Goal: Task Accomplishment & Management: Use online tool/utility

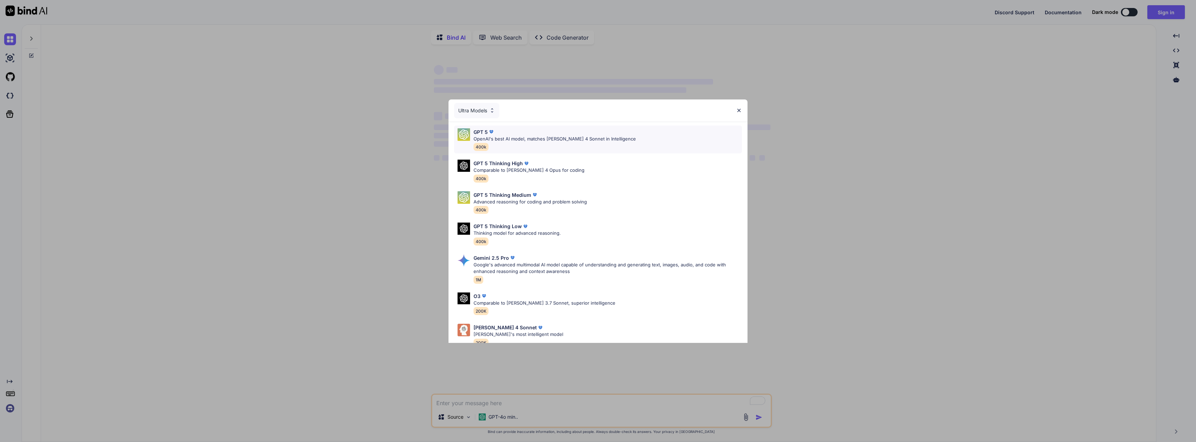
click at [593, 127] on div "GPT 5 OpenAI's best AI model, matches Claude 4 Sonnet in Intelligence 400k" at bounding box center [598, 140] width 288 height 28
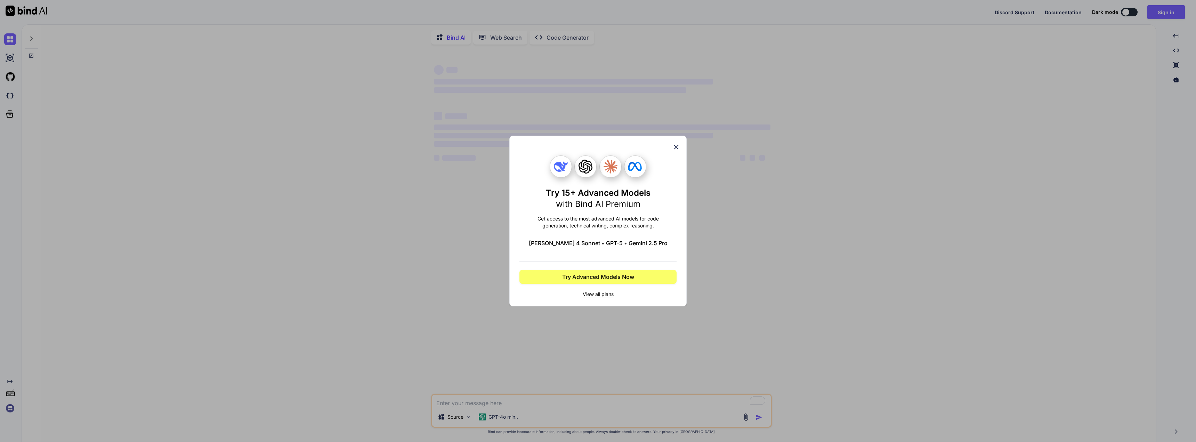
type textarea "x"
drag, startPoint x: 675, startPoint y: 145, endPoint x: 843, endPoint y: 105, distance: 172.7
click at [675, 145] on icon at bounding box center [677, 147] width 8 height 8
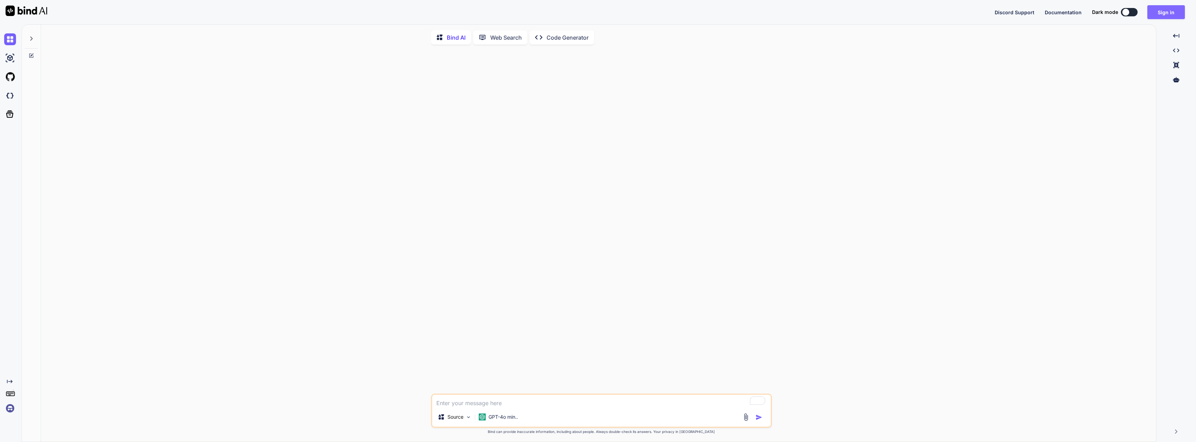
click at [1169, 7] on button "Sign in" at bounding box center [1167, 12] width 38 height 14
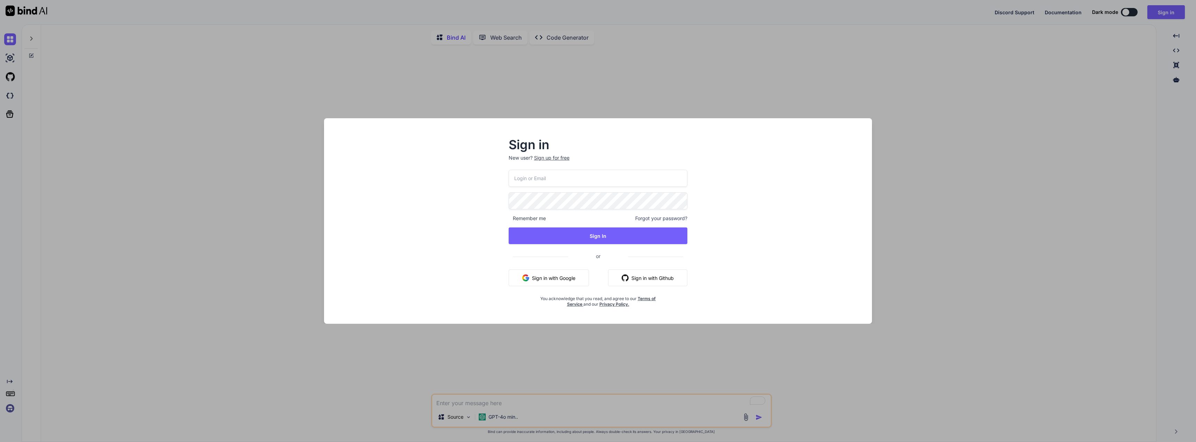
click at [539, 278] on button "Sign in with Google" at bounding box center [549, 278] width 80 height 17
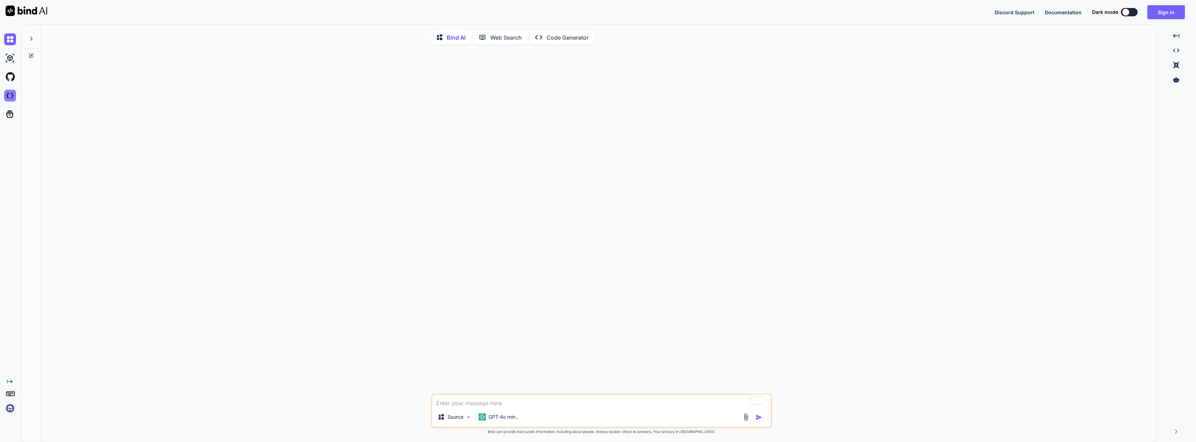
click at [11, 99] on img at bounding box center [10, 96] width 12 height 12
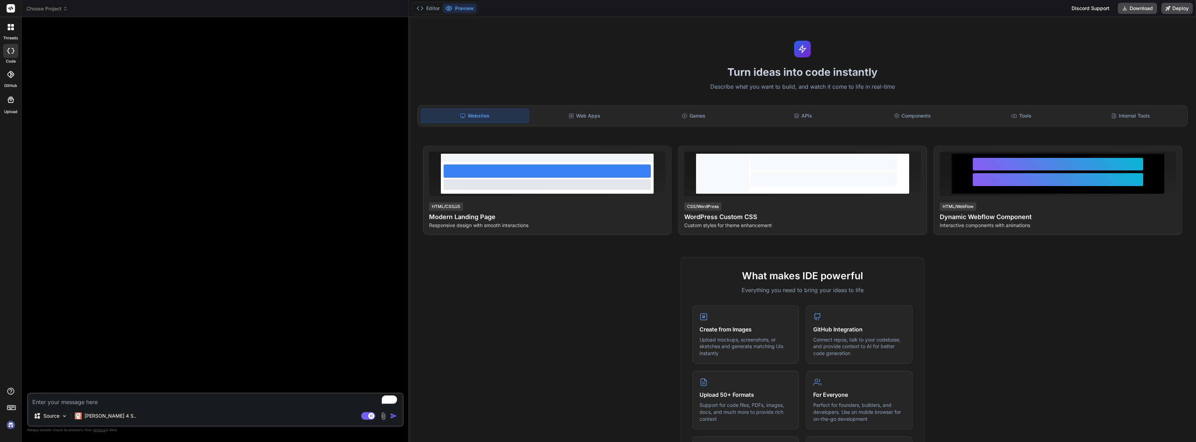
click at [10, 424] on img at bounding box center [11, 425] width 12 height 12
click at [43, 8] on span "Choose Project" at bounding box center [46, 8] width 41 height 7
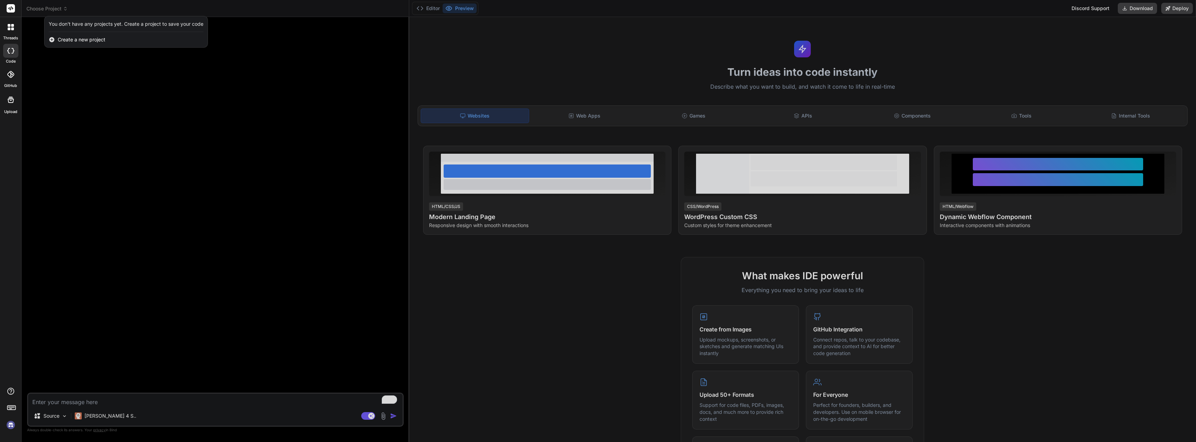
click at [43, 8] on div at bounding box center [598, 221] width 1196 height 442
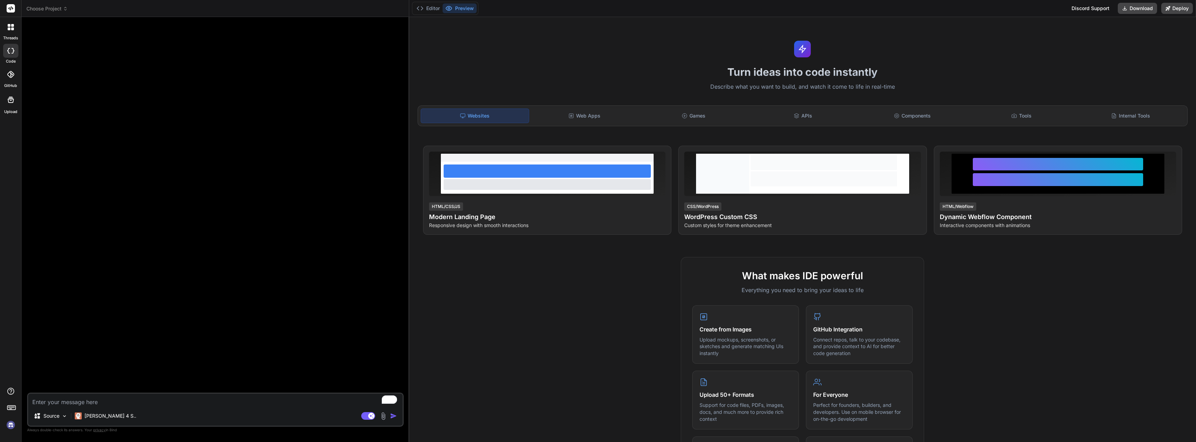
click at [9, 424] on img at bounding box center [11, 425] width 12 height 12
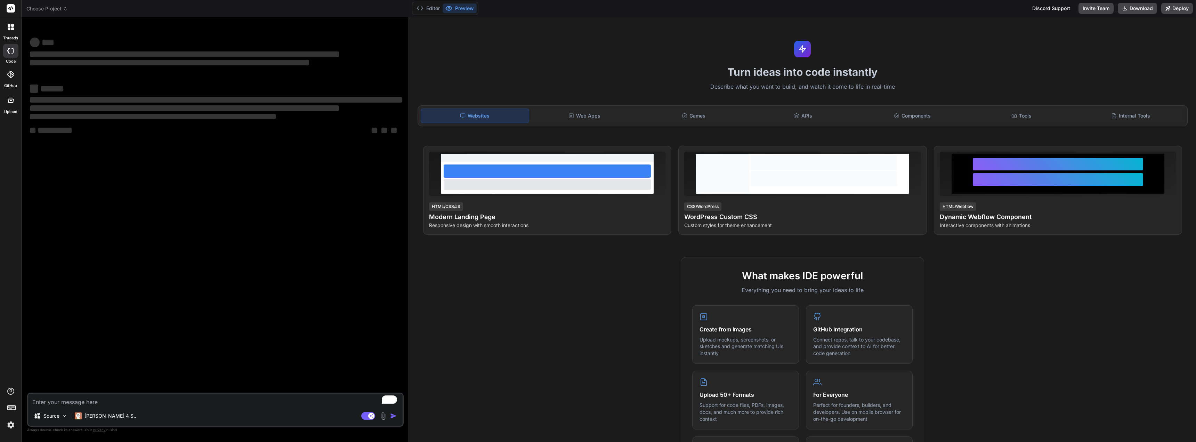
type textarea "x"
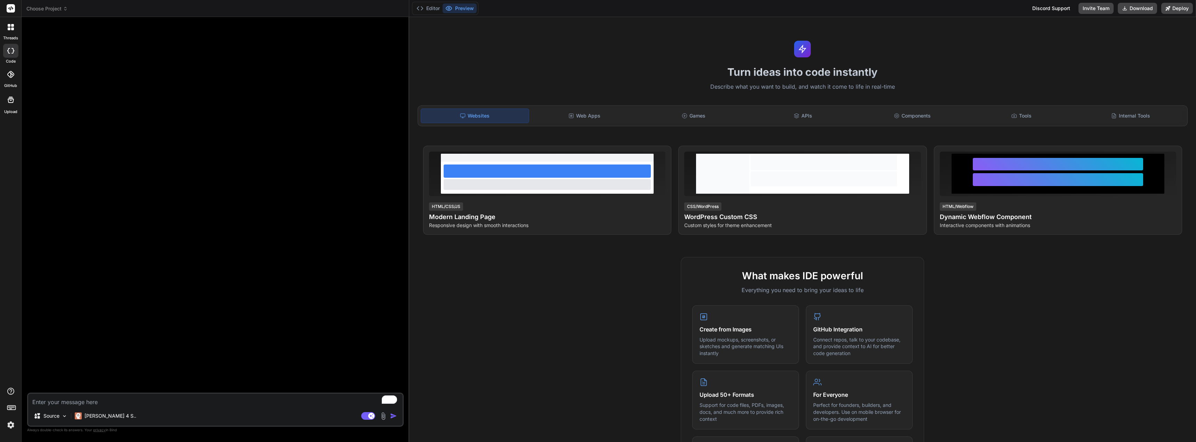
click at [12, 427] on img at bounding box center [11, 425] width 12 height 12
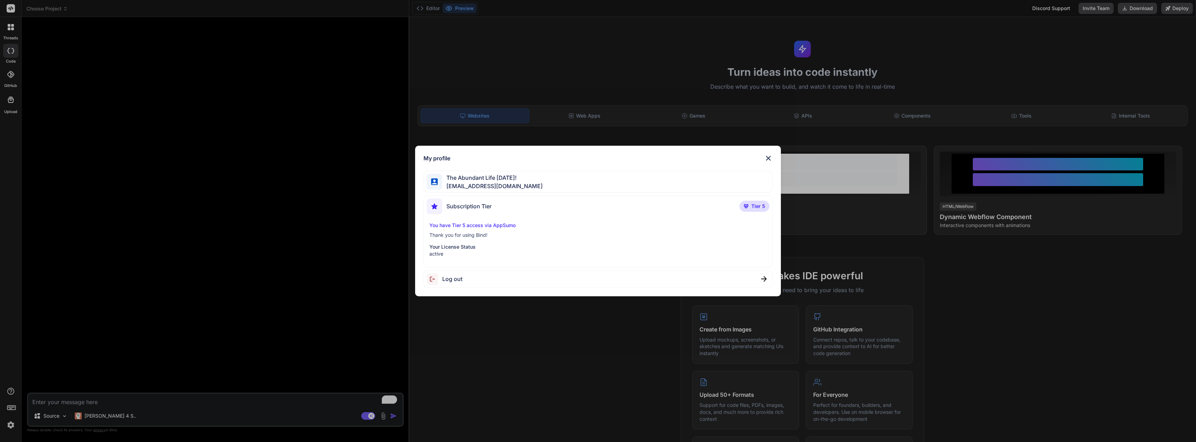
click at [504, 225] on p "You have Tier 5 access via AppSumo" at bounding box center [598, 225] width 337 height 7
click at [767, 157] on img at bounding box center [768, 158] width 8 height 8
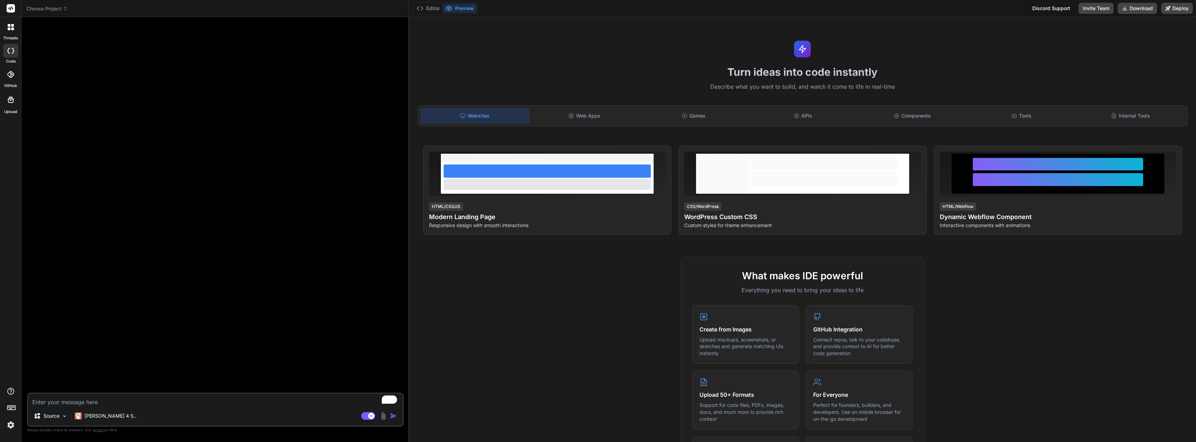
click at [167, 406] on textarea "To enrich screen reader interactions, please activate Accessibility in Grammarl…" at bounding box center [215, 400] width 375 height 13
type textarea "c"
type textarea "x"
type textarea "ca"
type textarea "x"
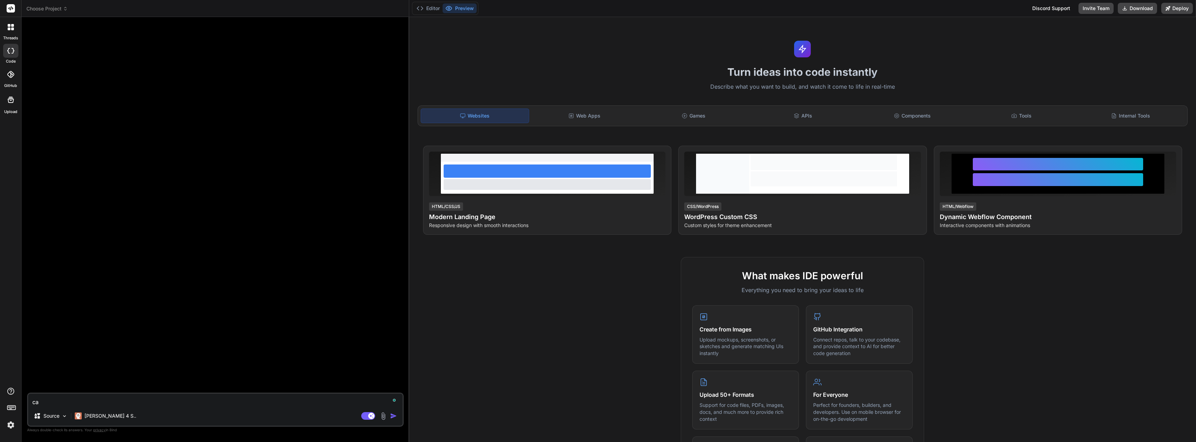
type textarea "can"
type textarea "x"
type textarea "can"
type textarea "x"
type textarea "can i"
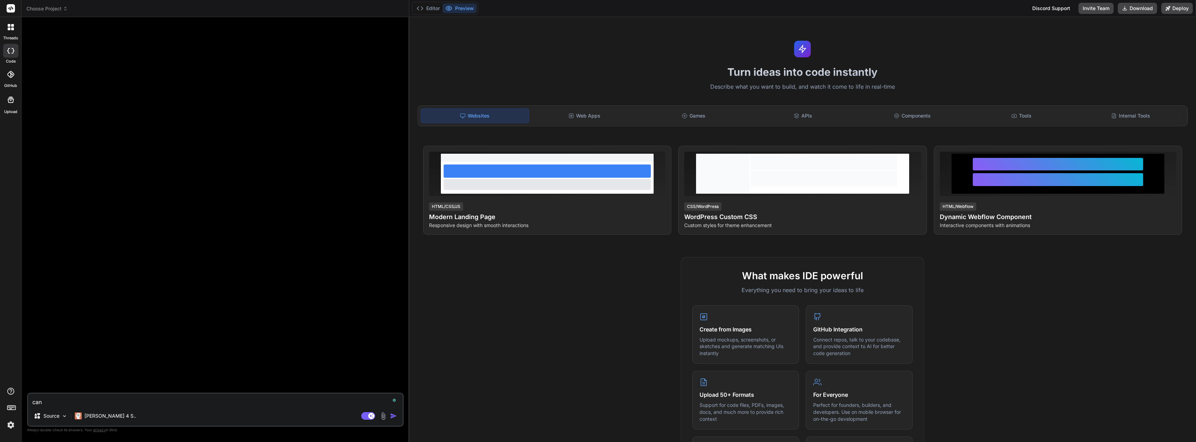
type textarea "x"
type textarea "can i"
type textarea "x"
type textarea "can i b"
type textarea "x"
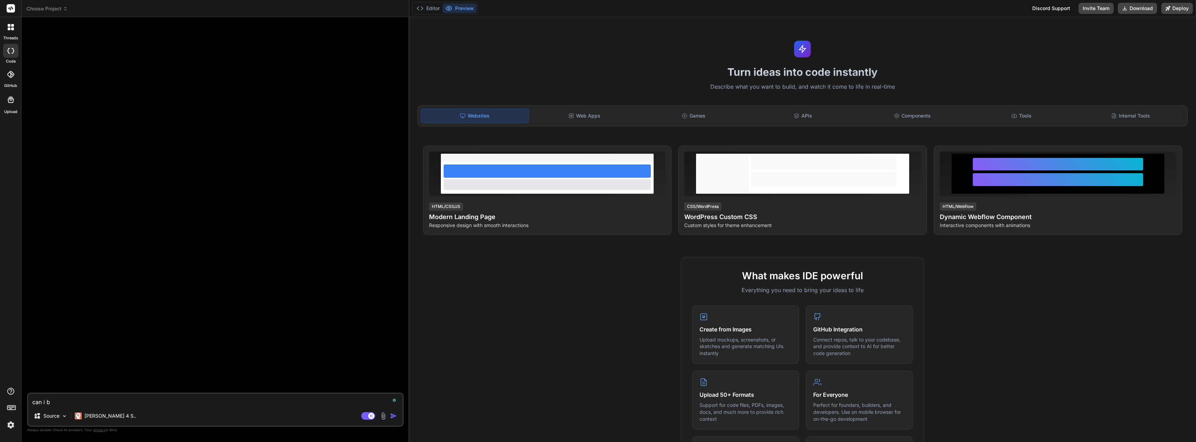
type textarea "can i bu"
type textarea "x"
type textarea "can i [PERSON_NAME]"
type textarea "x"
type textarea "can i buil"
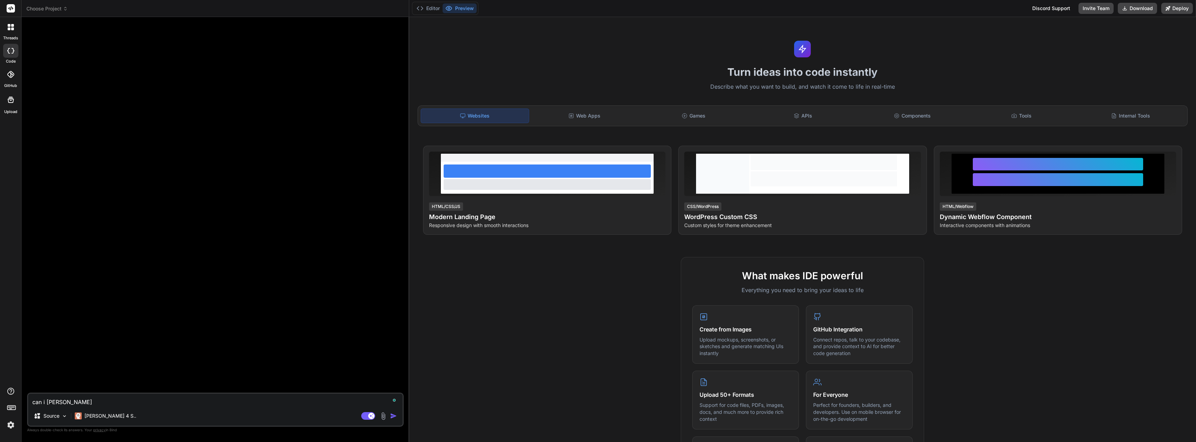
type textarea "x"
type textarea "can i build"
type textarea "x"
type textarea "can i build"
type textarea "x"
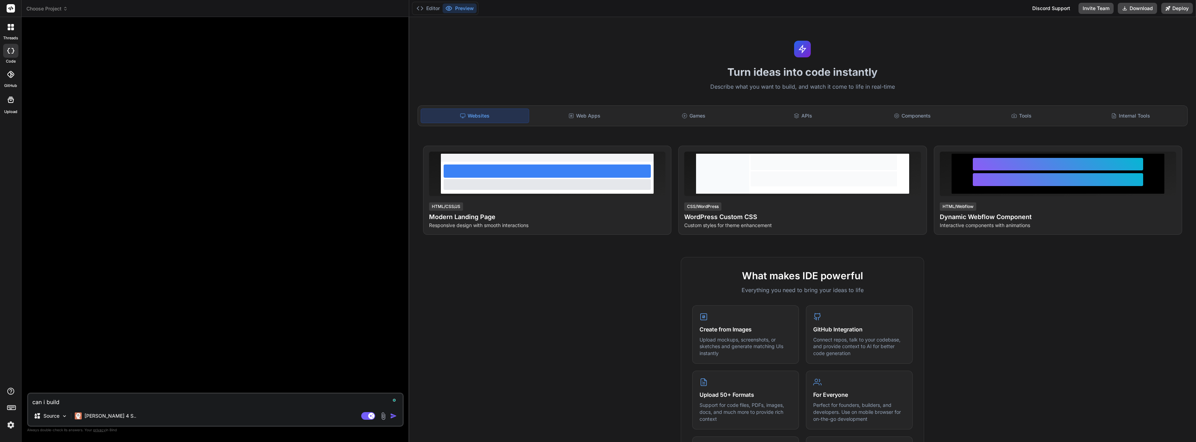
type textarea "can i build a"
type textarea "x"
type textarea "can i build a"
type textarea "x"
type textarea "can i build a d"
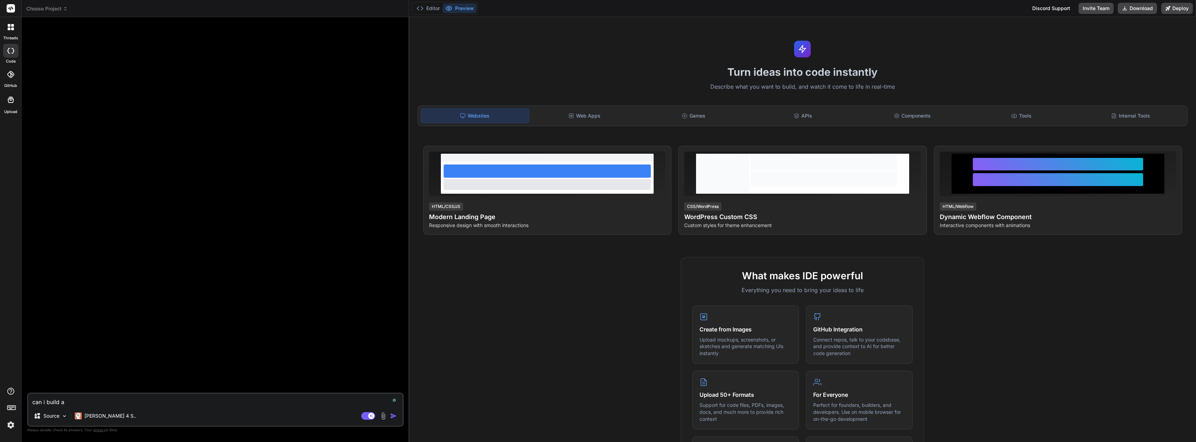
type textarea "x"
type textarea "can i build a di"
type textarea "x"
type textarea "can i build a dir"
type textarea "x"
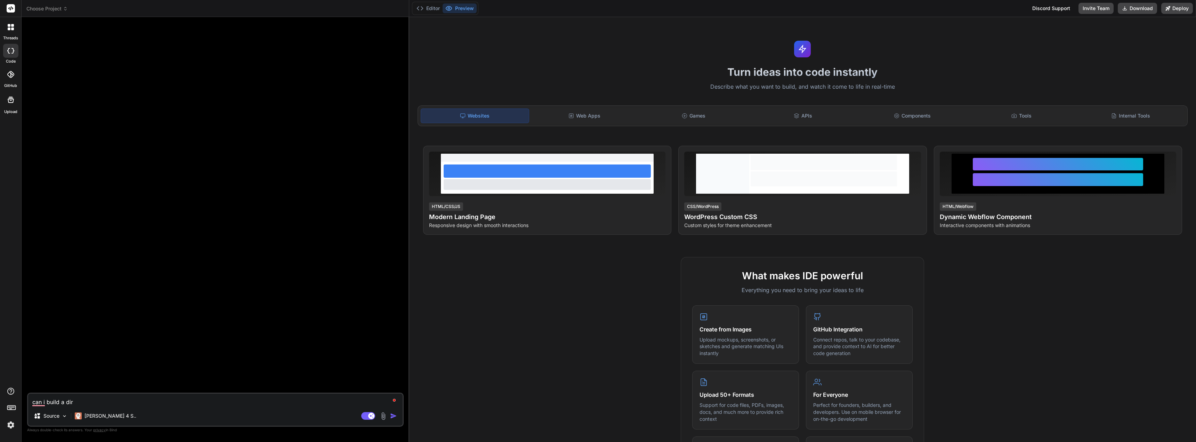
type textarea "can i build a dire"
type textarea "x"
type textarea "can i build a direc"
type textarea "x"
type textarea "can i build a direct"
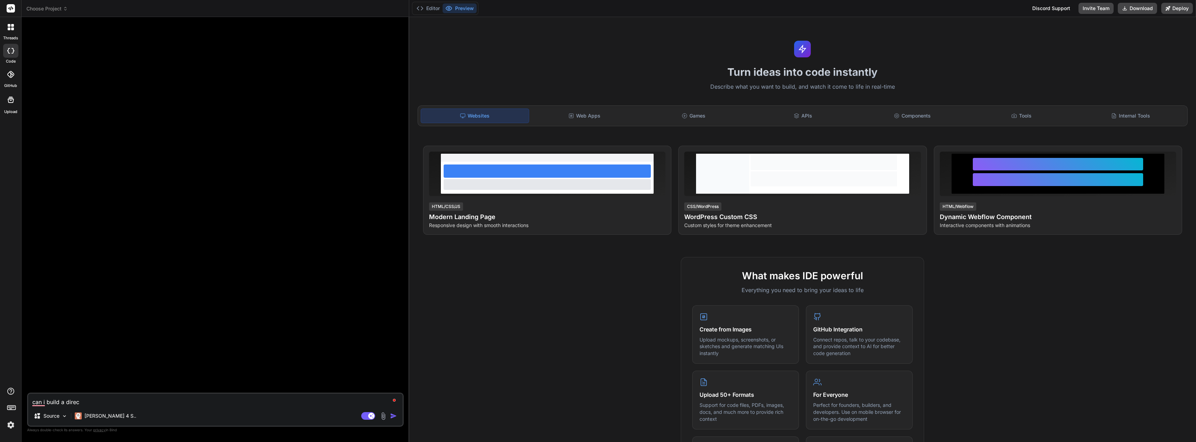
type textarea "x"
type textarea "can i build a directo"
type textarea "x"
type textarea "can i build a director"
type textarea "x"
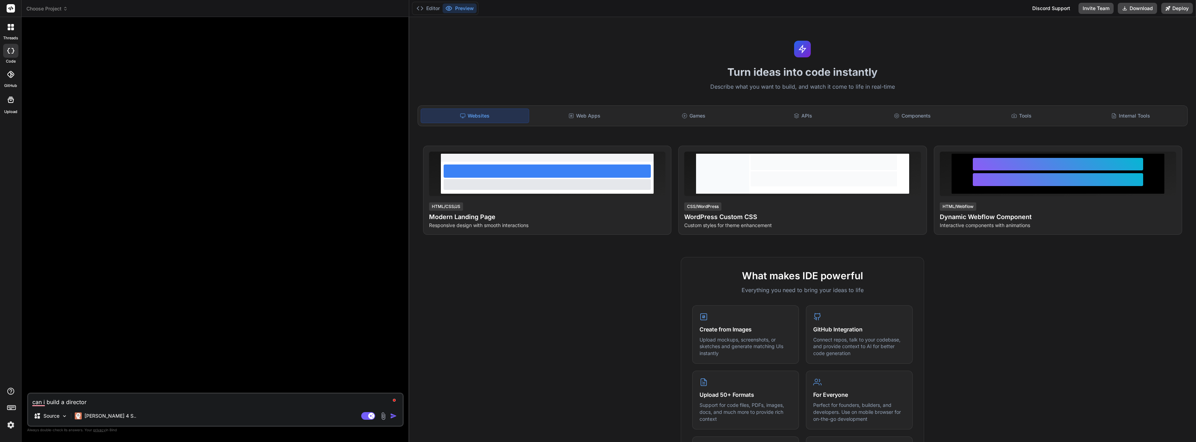
type textarea "can i build a directory"
type textarea "x"
type textarea "can i build a director"
type textarea "x"
type textarea "can i build a directo"
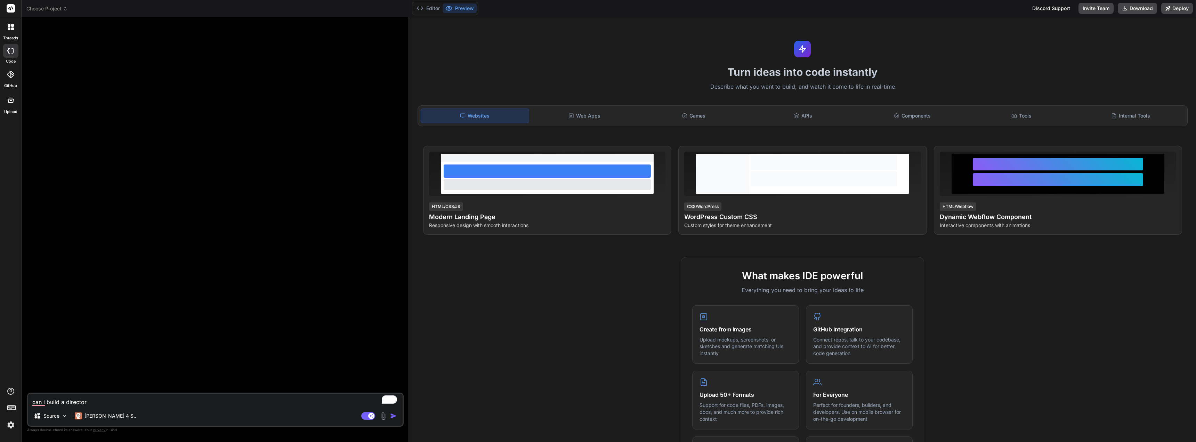
type textarea "x"
type textarea "can i build a direct"
type textarea "x"
type textarea "can i build a direc"
type textarea "x"
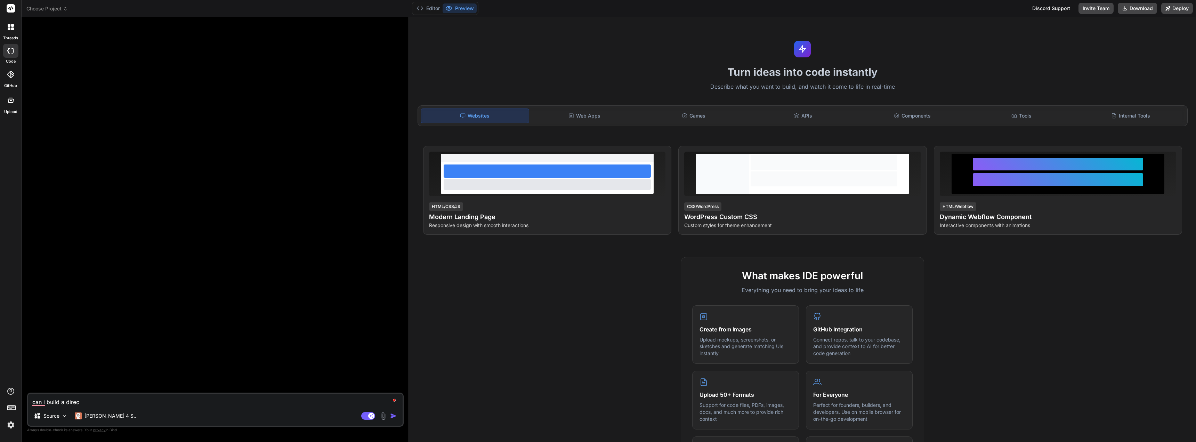
type textarea "can i build a dire"
type textarea "x"
type textarea "can i build a dir"
type textarea "x"
type textarea "can i build a di"
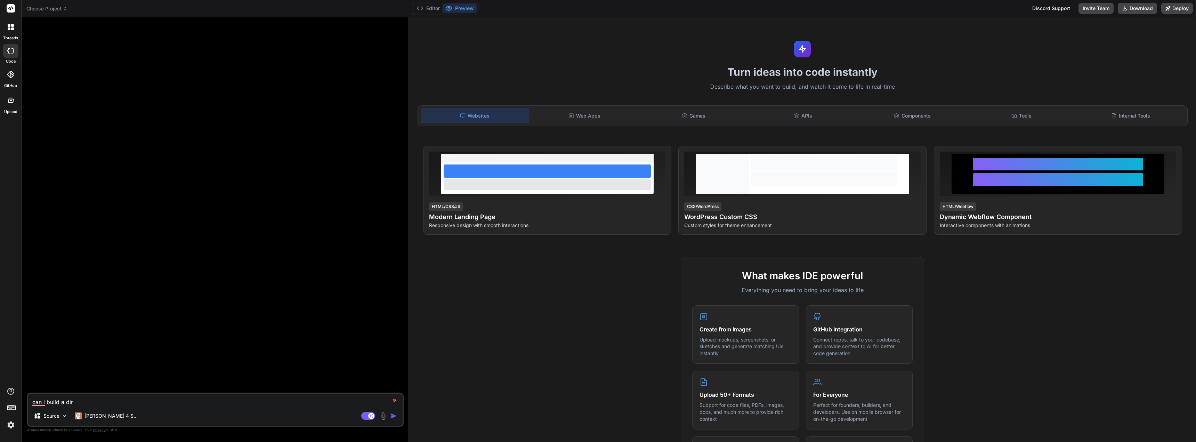
type textarea "x"
type textarea "can i build a d"
type textarea "x"
type textarea "can i build a"
type textarea "x"
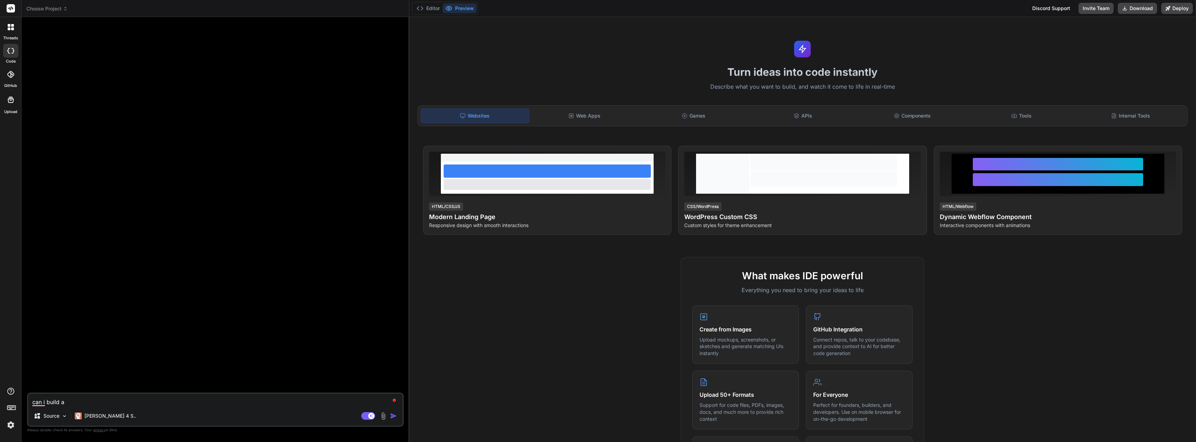
type textarea "can i build a c"
type textarea "x"
type textarea "can i build a cl"
type textarea "x"
type textarea "can i build a clo"
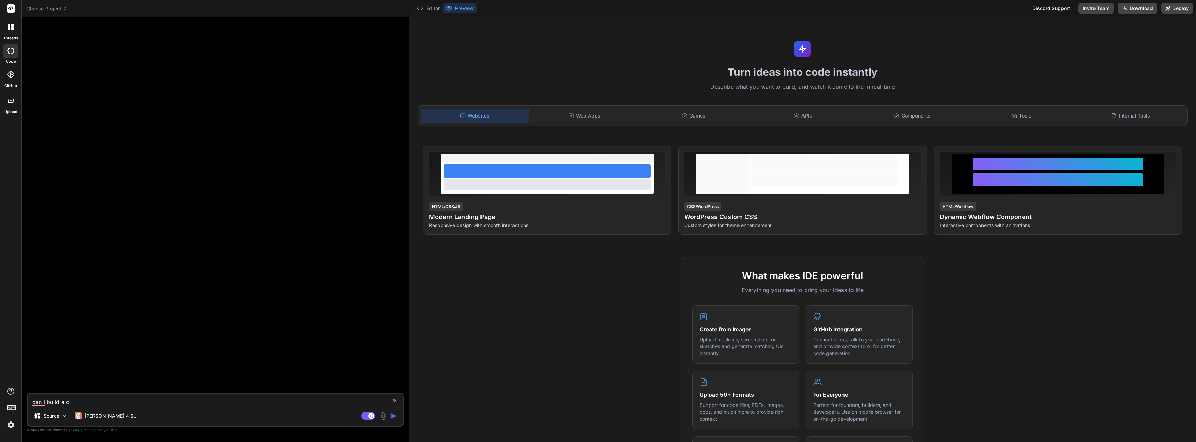
type textarea "x"
type textarea "can i build a clon"
type textarea "x"
type textarea "can i build a clone"
type textarea "x"
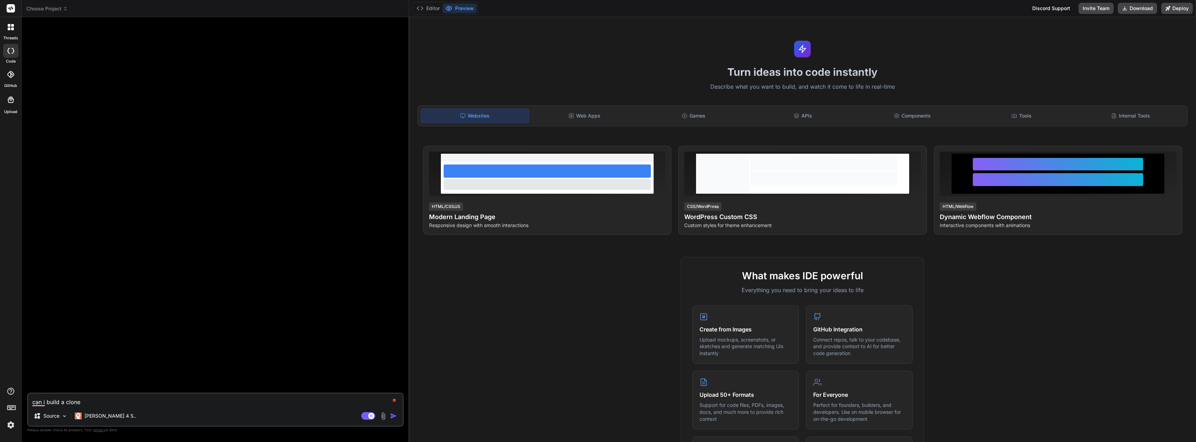
type textarea "can i build a clone"
type textarea "x"
type textarea "can i build a clone o"
type textarea "x"
type textarea "can i build a clone of"
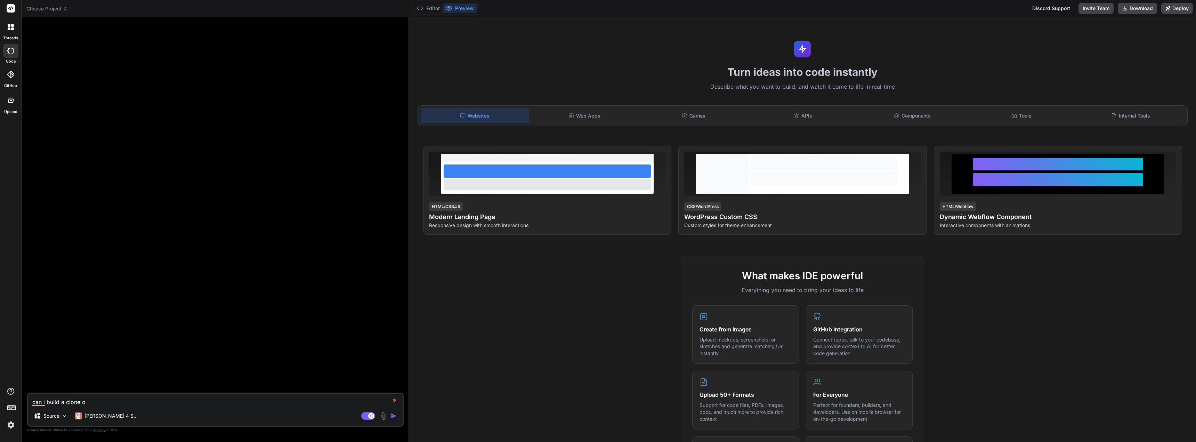
type textarea "x"
type textarea "can i build a clone of"
type textarea "x"
paste textarea "[URL][DOMAIN_NAME]"
type textarea "can i build a clone of [URL][DOMAIN_NAME]"
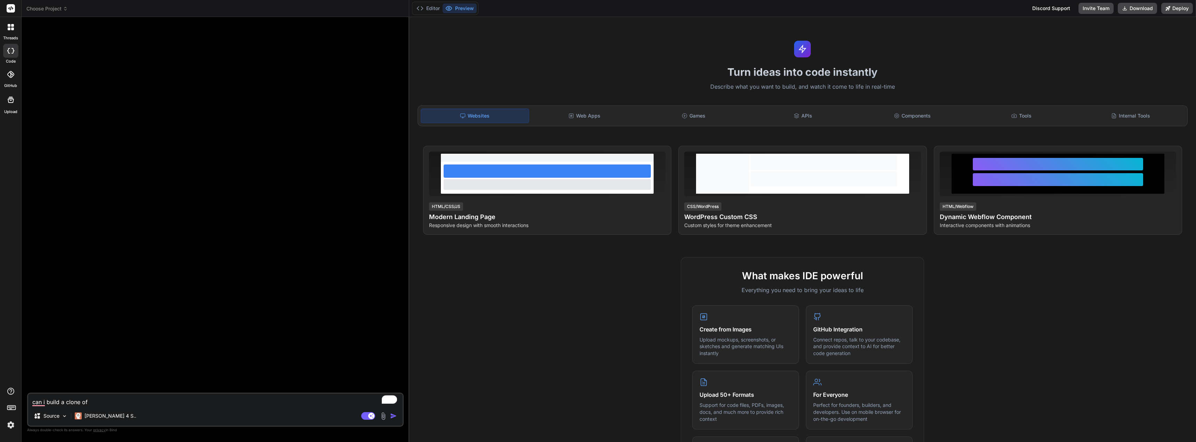
type textarea "x"
type textarea "can i build a clone of [URL][DOMAIN_NAME]"
type textarea "x"
type textarea "can i build a clone of [URL][DOMAIN_NAME] u"
type textarea "x"
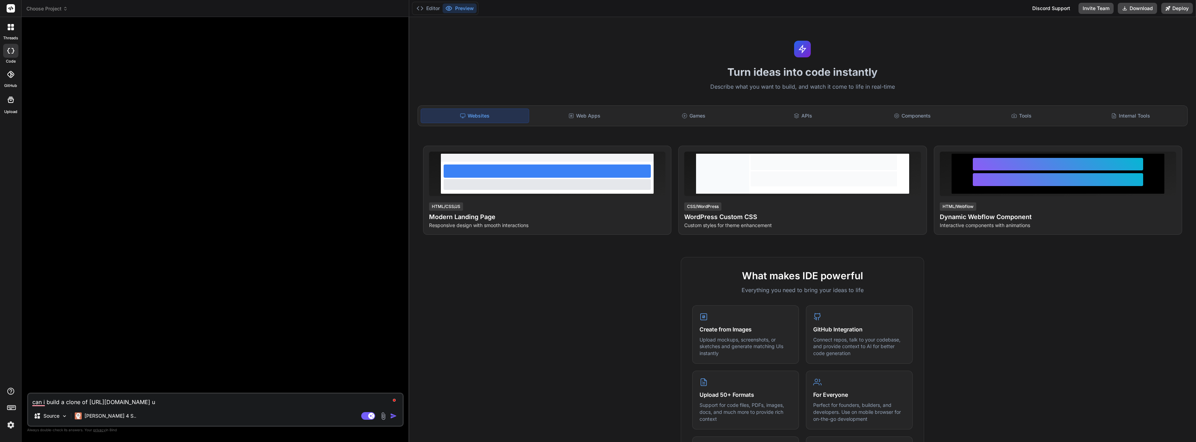
type textarea "can i build a clone of [URL][DOMAIN_NAME] us"
type textarea "x"
type textarea "can i build a clone of [URL][DOMAIN_NAME] usi"
type textarea "x"
type textarea "can i build a clone of [URL][DOMAIN_NAME] usin"
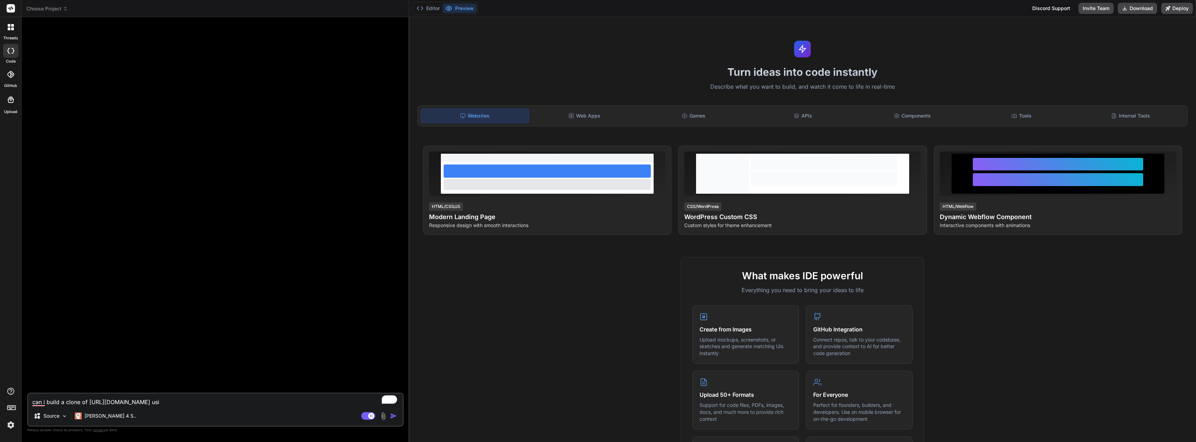
type textarea "x"
type textarea "can i build a clone of [URL][DOMAIN_NAME] using"
type textarea "x"
type textarea "can i build a clone of [URL][DOMAIN_NAME] usingd"
type textarea "x"
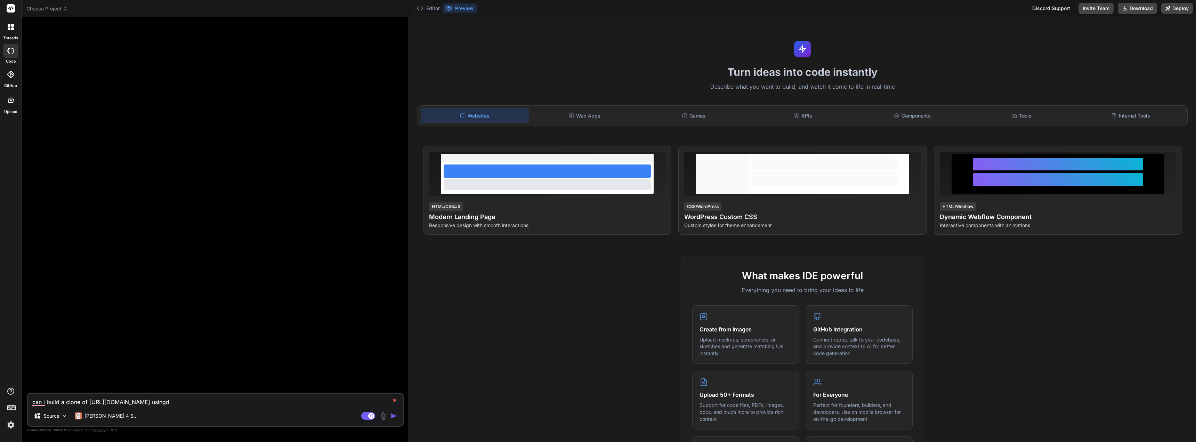
type textarea "can i build a clone of [URL][DOMAIN_NAME] usingdj"
type textarea "x"
type textarea "can i build a clone of [URL][DOMAIN_NAME] usingdja"
type textarea "x"
type textarea "can i build a clone of [URL][DOMAIN_NAME] usingdjan"
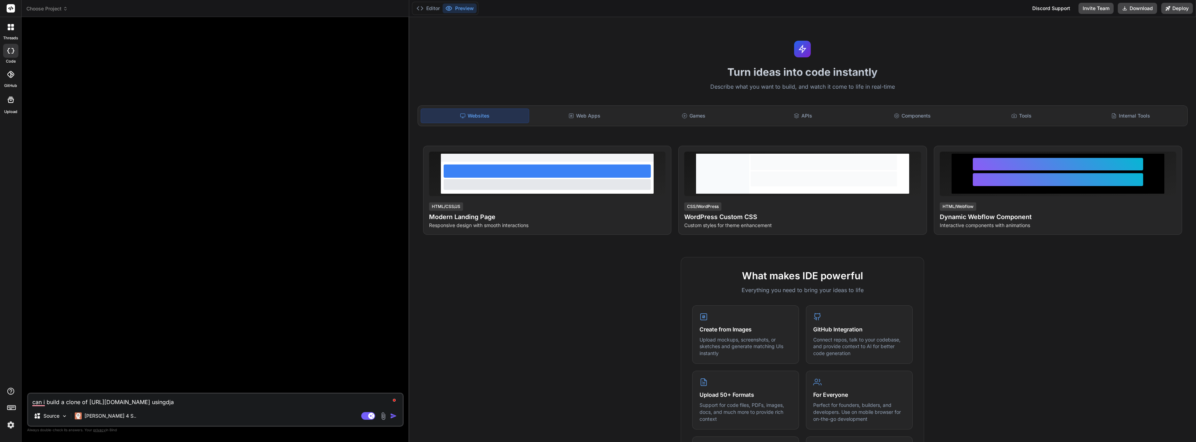
type textarea "x"
type textarea "can i build a clone of [URL][DOMAIN_NAME] usingdjang"
type textarea "x"
type textarea "can i build a clone of [URL][DOMAIN_NAME] usingdjango"
type textarea "x"
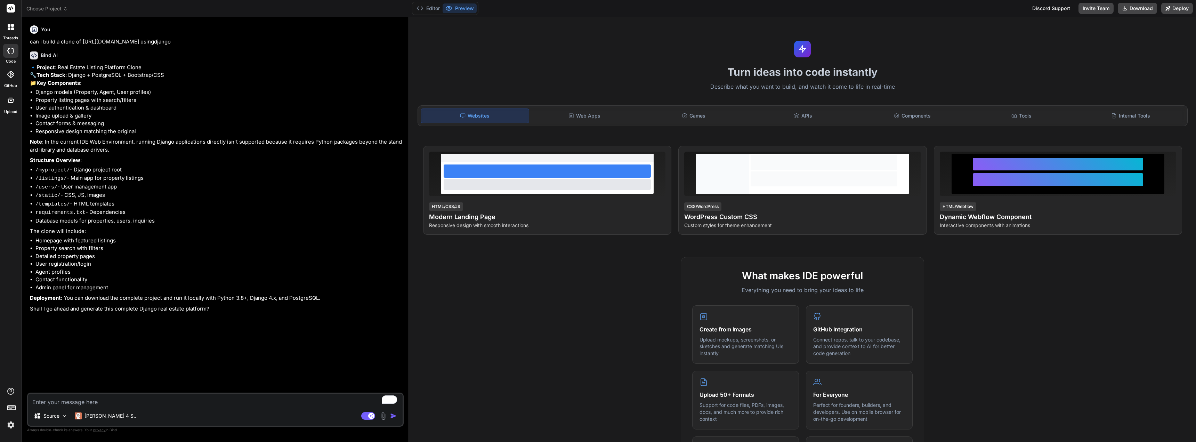
type textarea "x"
drag, startPoint x: 64, startPoint y: 402, endPoint x: 69, endPoint y: 402, distance: 4.5
click at [68, 402] on textarea "To enrich screen reader interactions, please activate Accessibility in Grammarl…" at bounding box center [215, 400] width 375 height 13
type textarea "L"
type textarea "x"
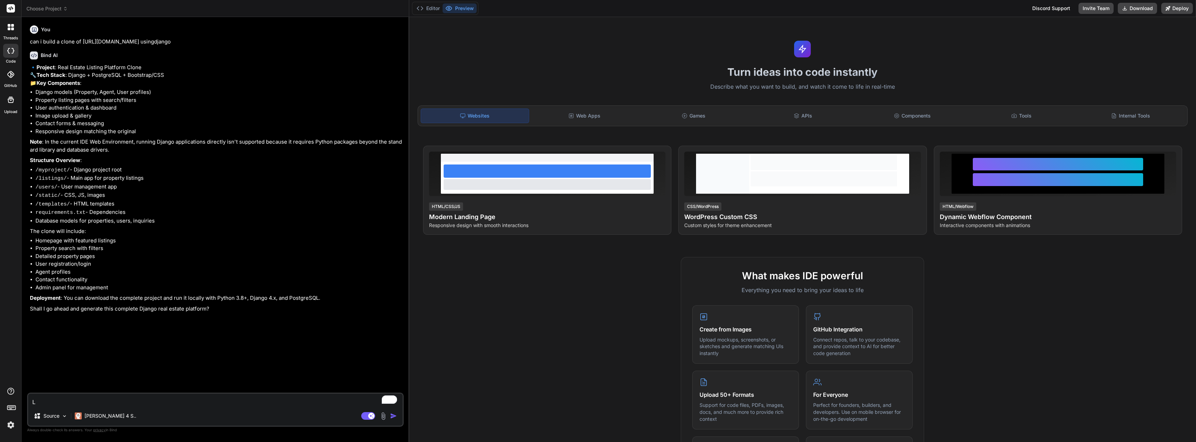
type textarea "Li"
type textarea "x"
type textarea "Lis"
type textarea "x"
type textarea "List"
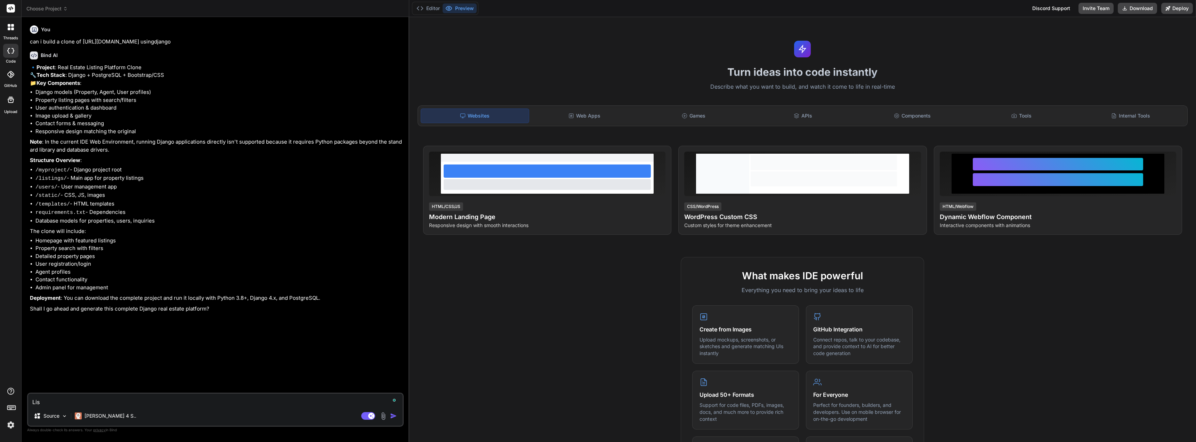
type textarea "x"
type textarea "Listi"
type textarea "x"
type textarea "Listin"
type textarea "x"
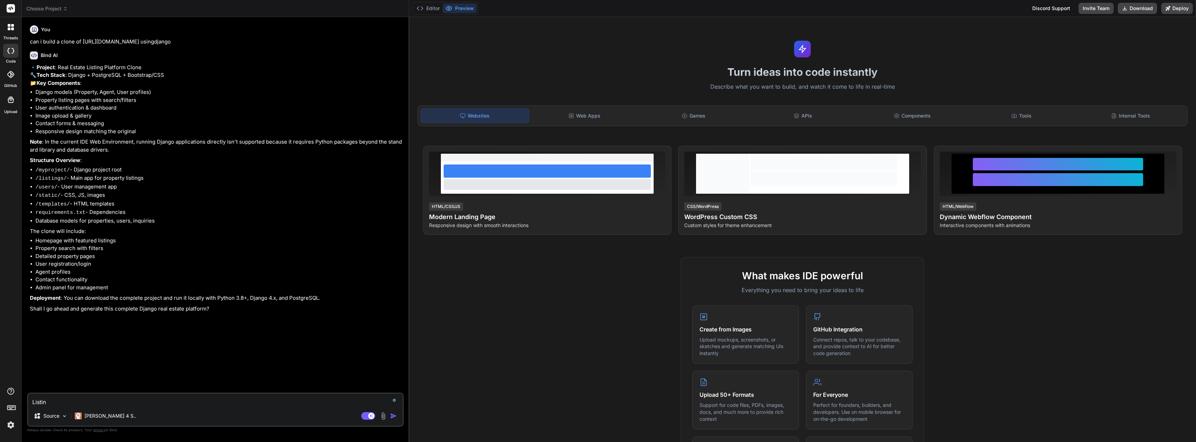
type textarea "Listing"
type textarea "x"
type textarea "Listing"
type textarea "x"
type textarea "Listing s"
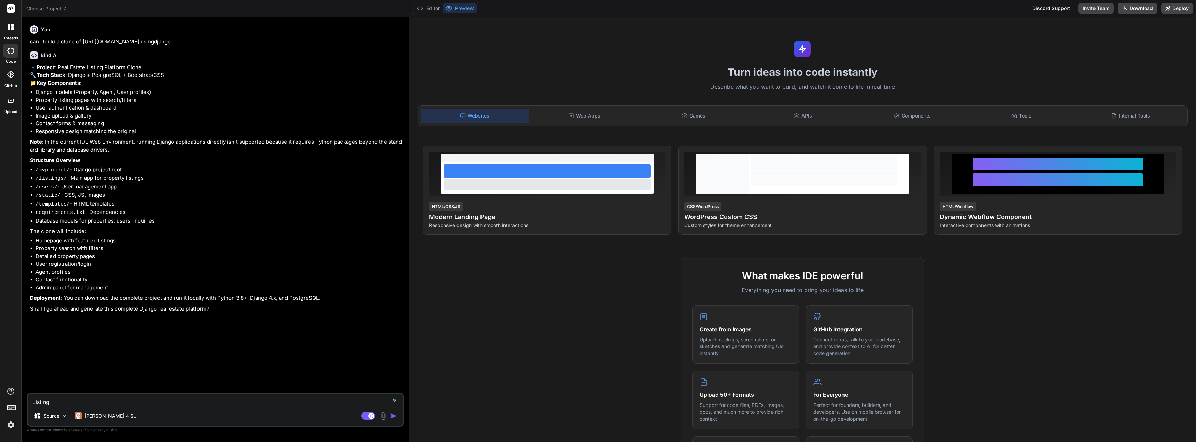
type textarea "x"
type textarea "Listing sh"
type textarea "x"
type textarea "Listing sho"
type textarea "x"
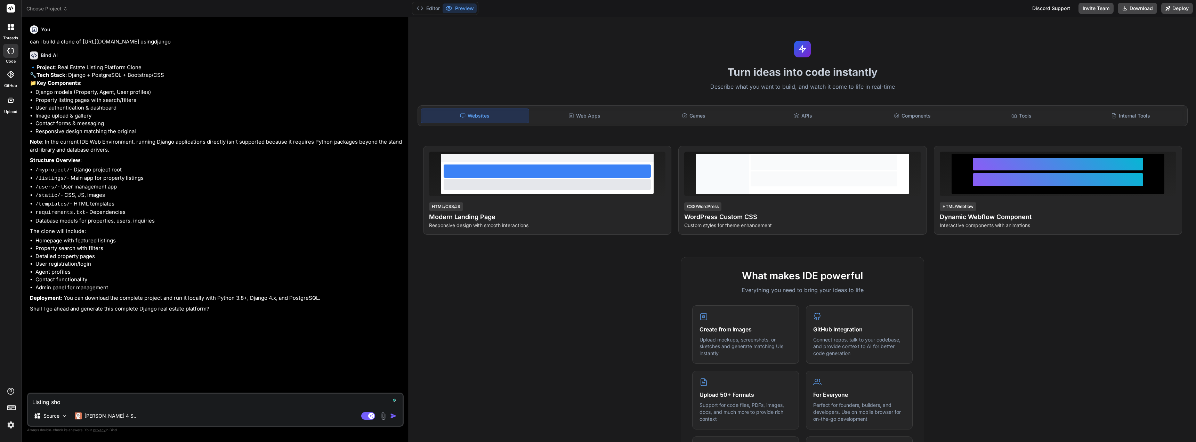
type textarea "Listing shou"
type textarea "x"
type textarea "Listing shoul"
type textarea "x"
type textarea "Listing should"
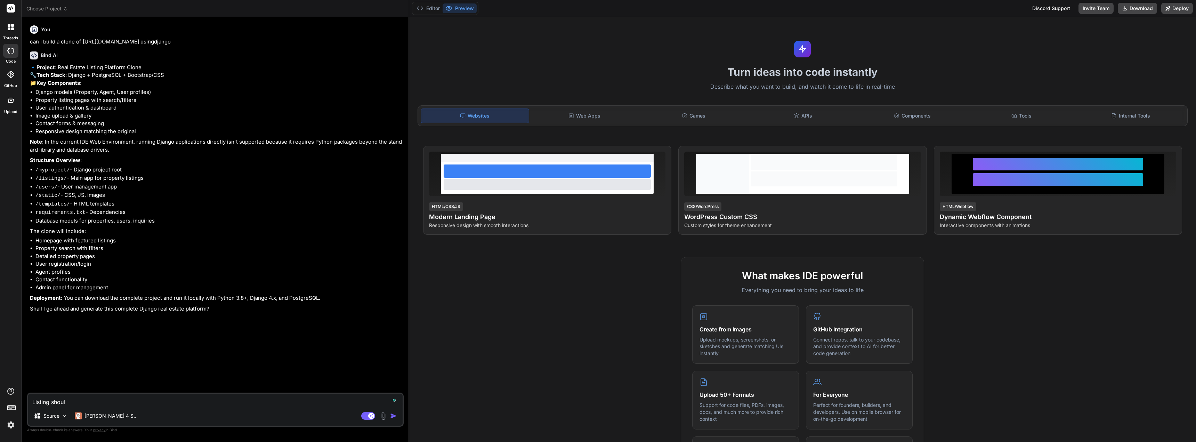
type textarea "x"
type textarea "Listing should"
type textarea "x"
type textarea "Listing should b"
type textarea "x"
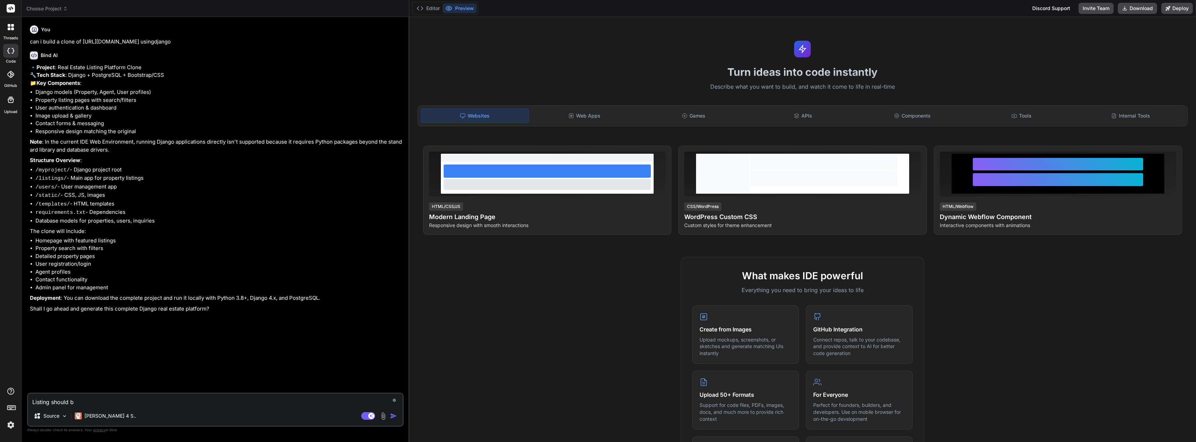
type textarea "Listing should be"
type textarea "x"
type textarea "Listing should be"
type textarea "x"
type textarea "Listing should be f"
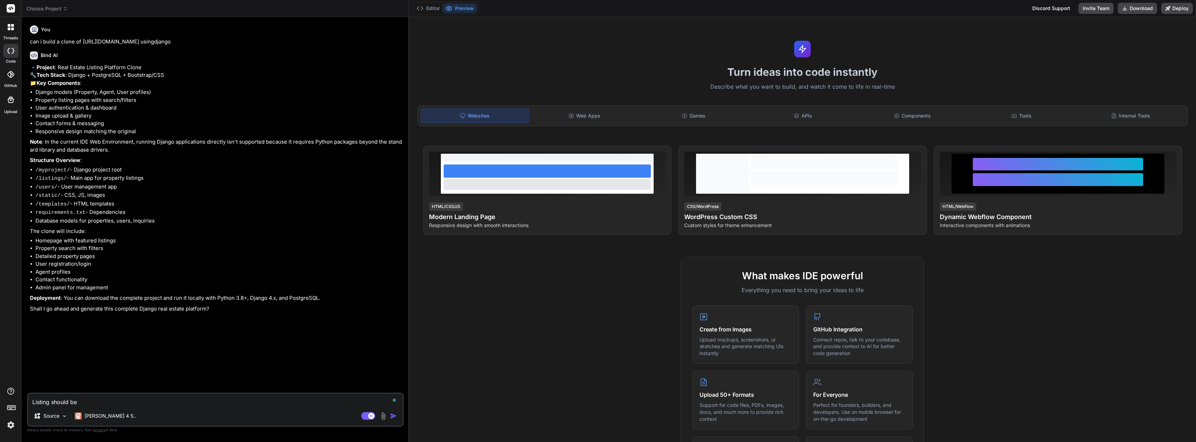
type textarea "x"
type textarea "Listing should be fo"
type textarea "x"
type textarea "Listing should be for"
type textarea "x"
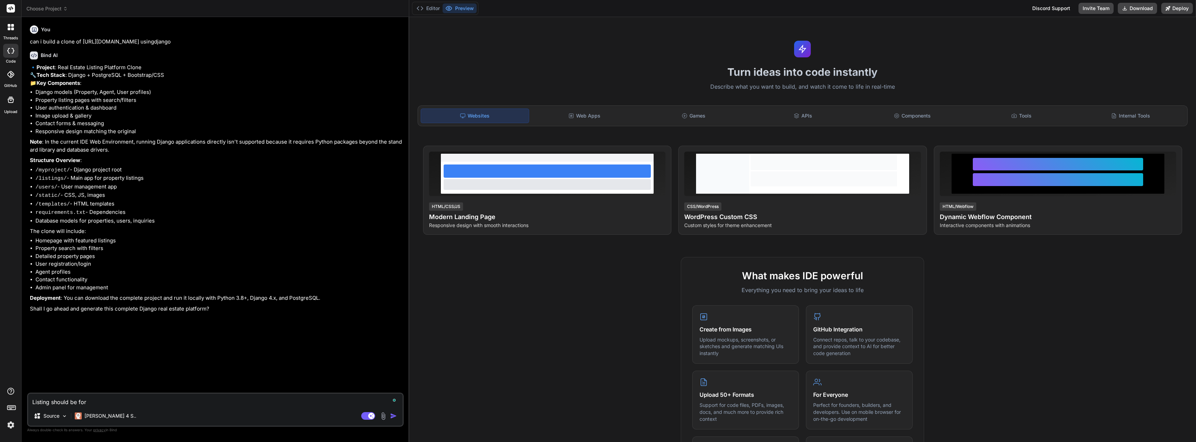
type textarea "Listing should be for"
type textarea "x"
type textarea "Listing should be for"
type textarea "x"
type textarea "Listing should be fo"
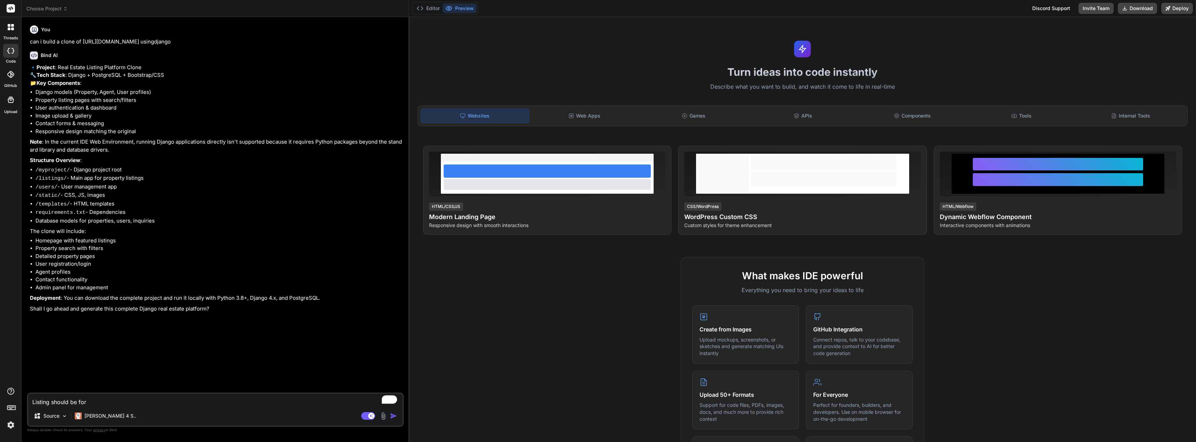
type textarea "x"
type textarea "Listing should be f"
type textarea "x"
type textarea "Listing should be"
type textarea "x"
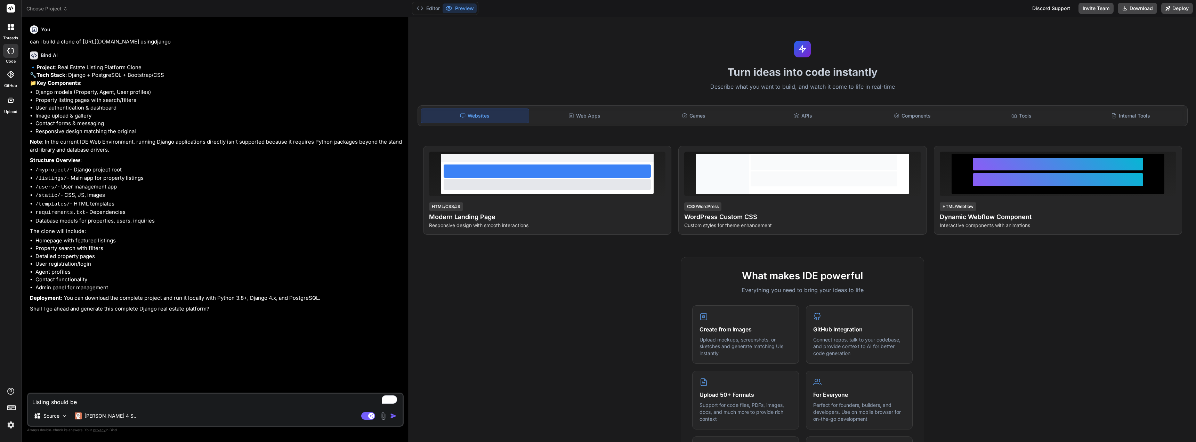
type textarea "Listing should be"
type textarea "x"
type textarea "Listing should b"
type textarea "x"
type textarea "Listing should"
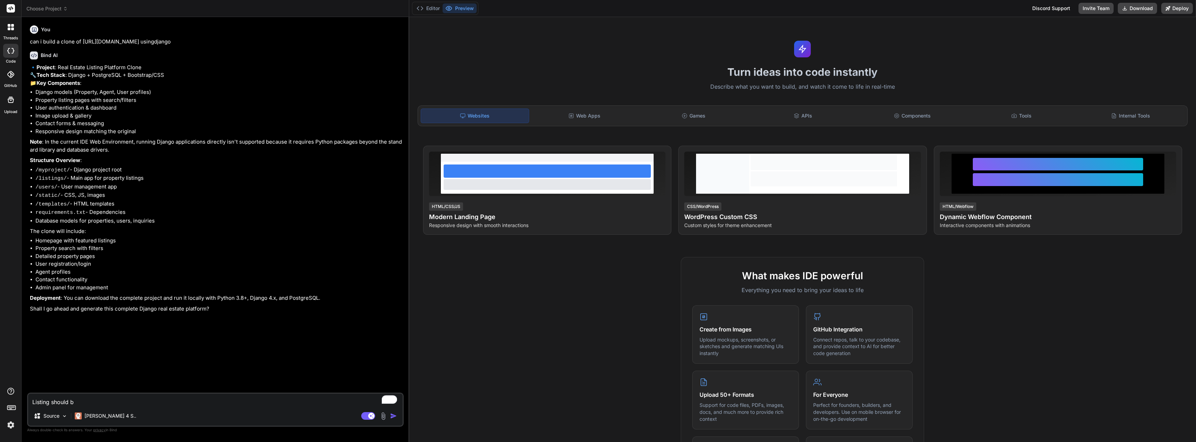
type textarea "x"
type textarea "Listing should"
type textarea "x"
type textarea "Listing shoul"
type textarea "x"
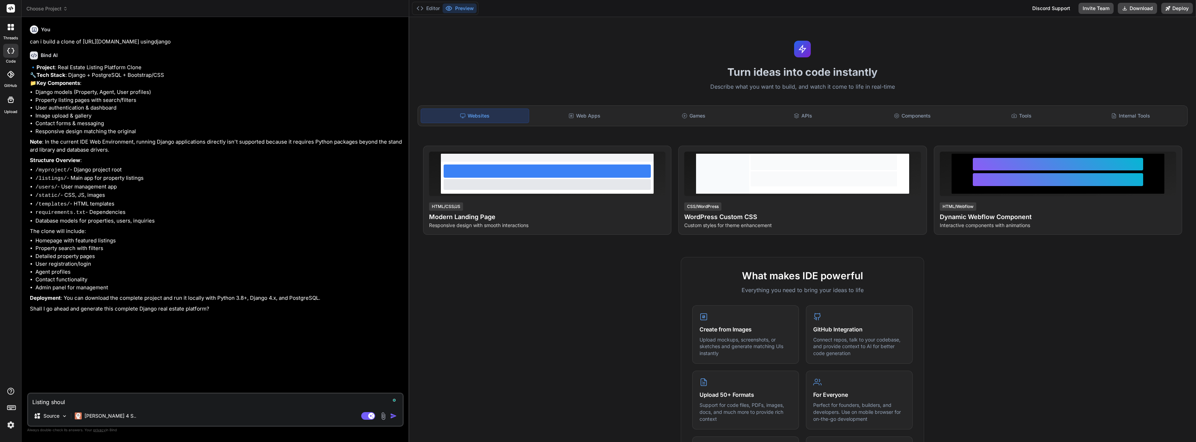
type textarea "Listing shou"
type textarea "x"
type textarea "Listing sho"
type textarea "x"
type textarea "Listing sh"
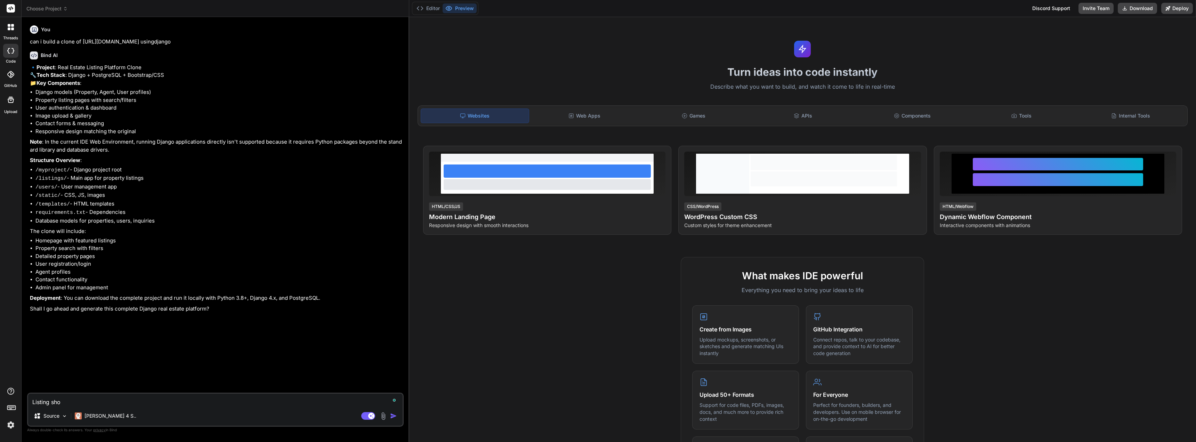
type textarea "x"
type textarea "Listing s"
type textarea "x"
type textarea "Listing"
type textarea "x"
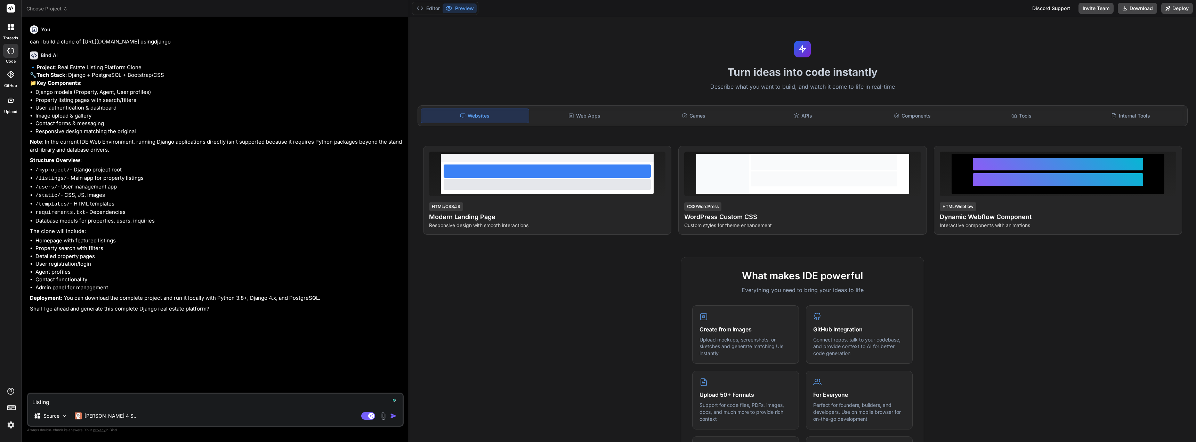
type textarea "Listing t"
type textarea "x"
type textarea "Listing ty"
type textarea "x"
type textarea "Listing typ"
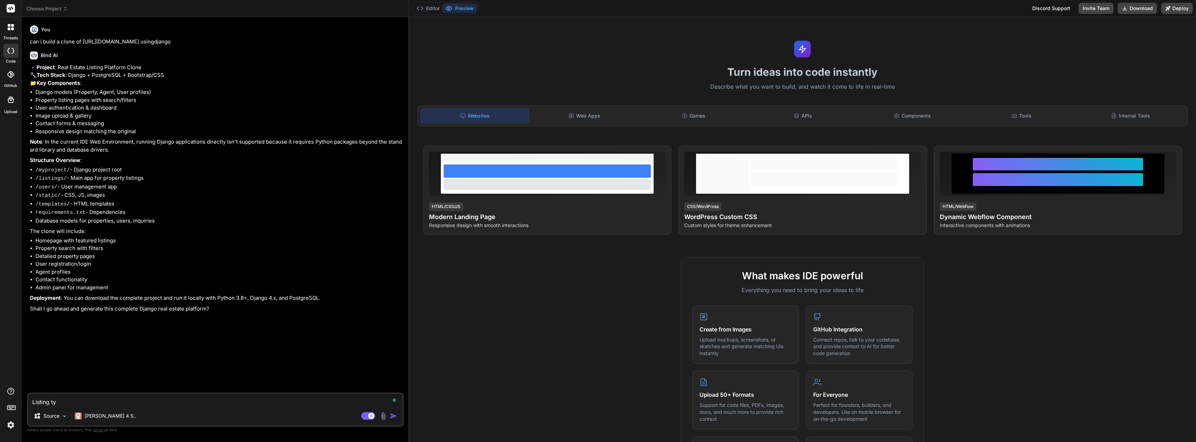
type textarea "x"
type textarea "Listing type"
type textarea "x"
type textarea "Listing types"
type textarea "x"
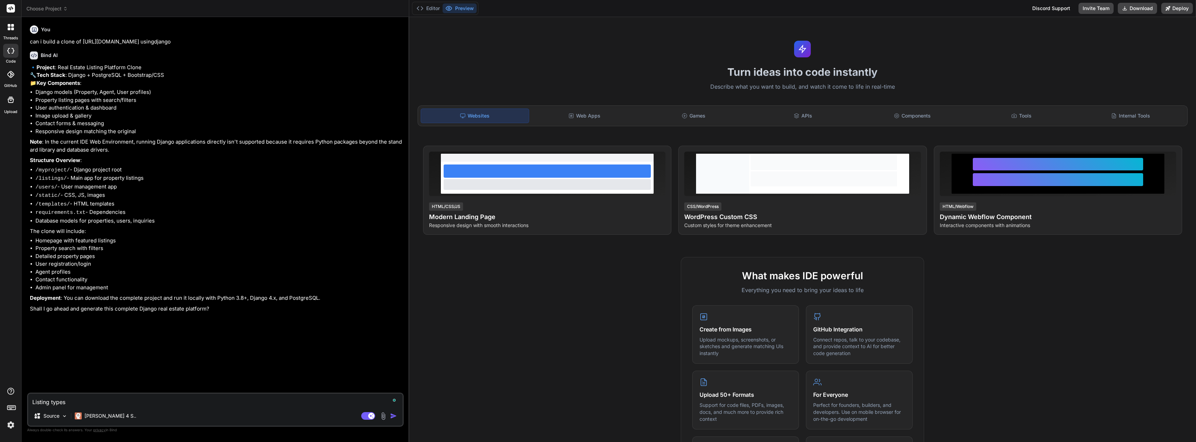
type textarea "Listing types"
type textarea "x"
type textarea "Listing types s"
type textarea "x"
type textarea "Listing types sh"
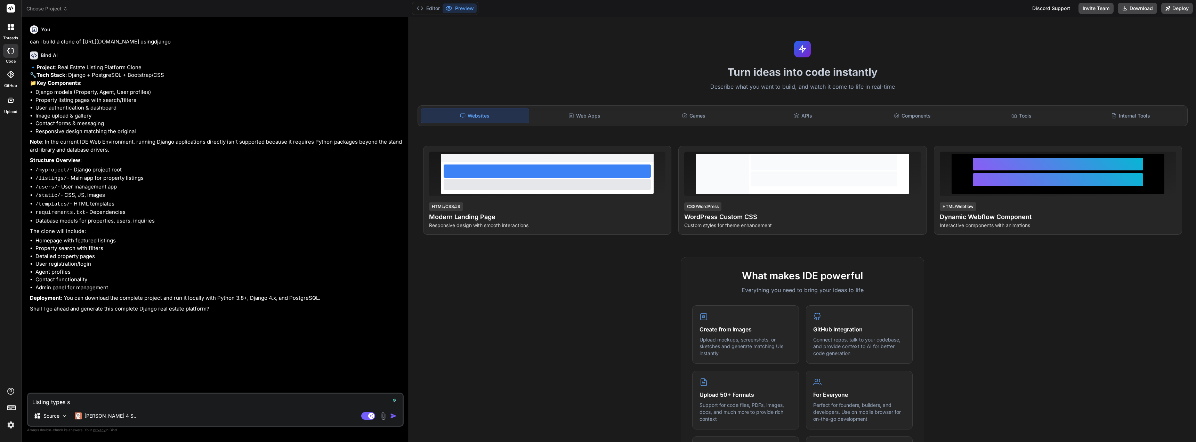
type textarea "x"
type textarea "Listing types sho"
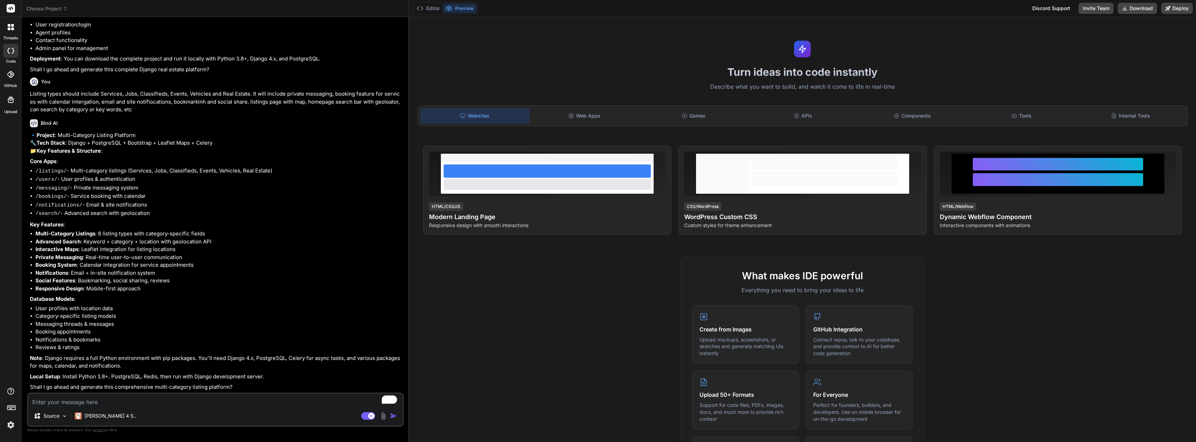
scroll to position [262, 0]
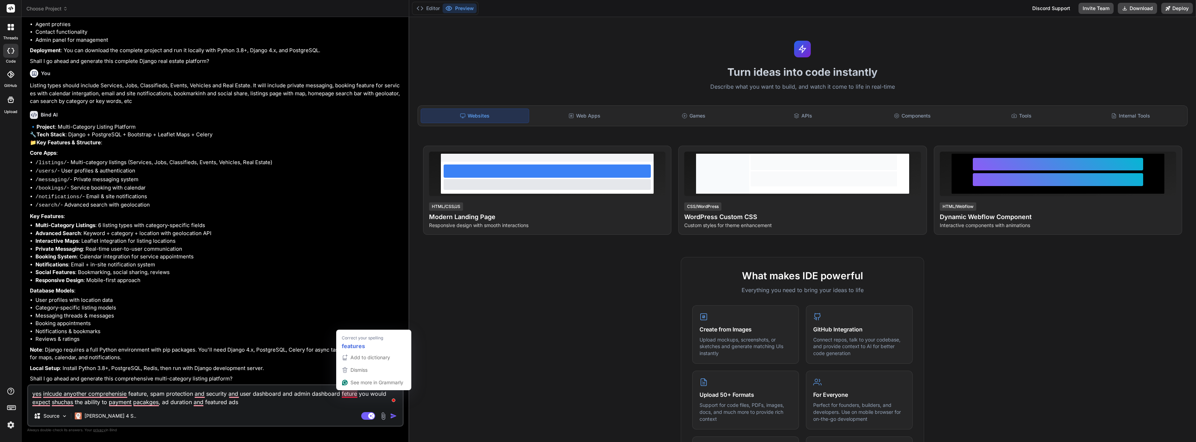
click at [348, 395] on textarea "yes inlcude anyother comprehenisie feature, spam protection and security and us…" at bounding box center [215, 395] width 375 height 21
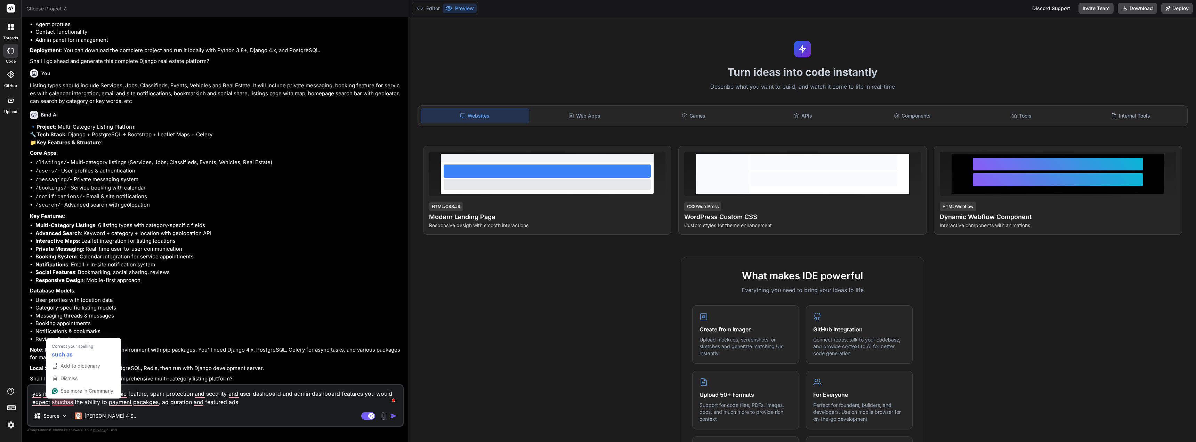
click at [57, 401] on textarea "yes inlcude anyother comprehenisie feature, spam protection and security and us…" at bounding box center [215, 395] width 375 height 21
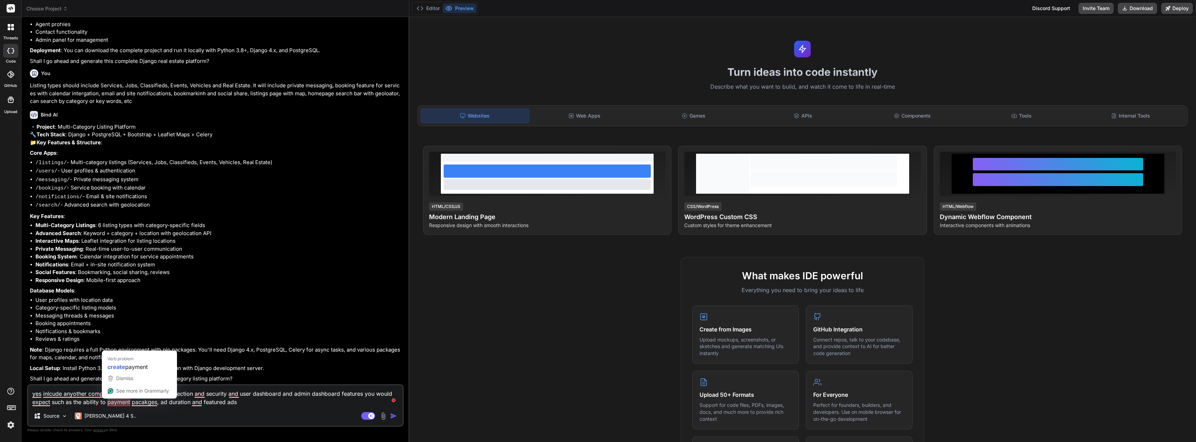
click at [122, 405] on textarea "yes inlcude anyother comprehenisie feature, spam protection and security and us…" at bounding box center [215, 395] width 375 height 21
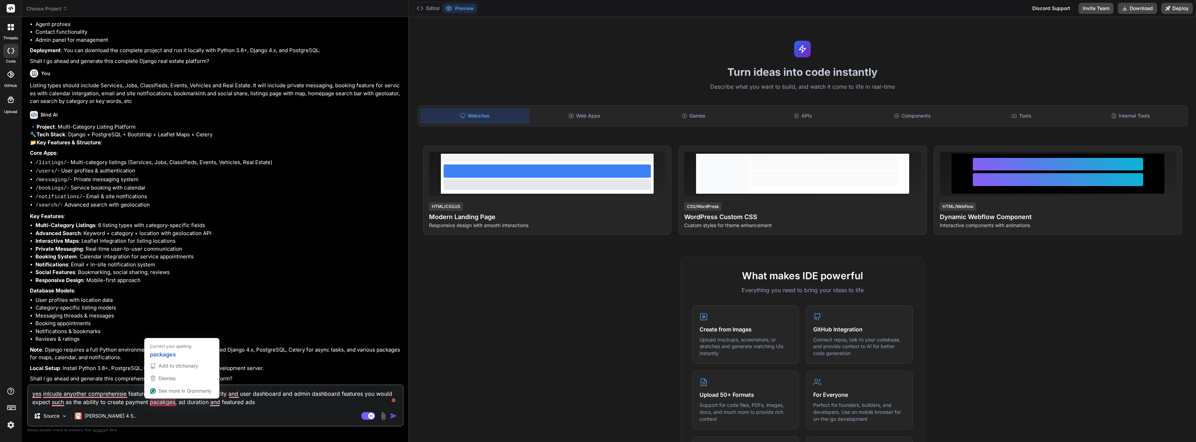
click at [172, 404] on textarea "yes inlcude anyother comprehenisie feature, spam protection and security and us…" at bounding box center [215, 395] width 375 height 21
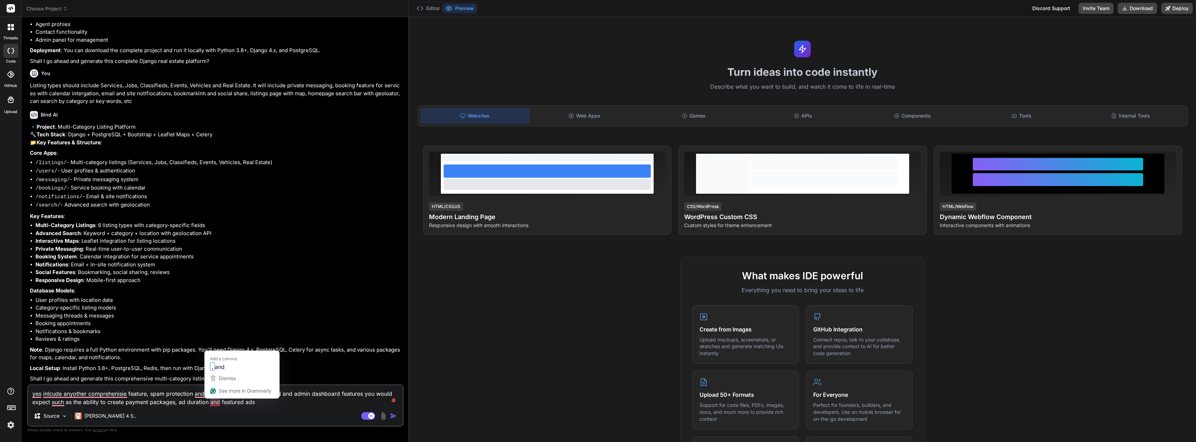
click at [215, 402] on textarea "yes inlcude anyother comprehenisie feature, spam protection and security and us…" at bounding box center [215, 395] width 375 height 21
click at [61, 403] on textarea "yes inlcude anyother comprehenisie feature, spam protection and security and us…" at bounding box center [215, 395] width 375 height 21
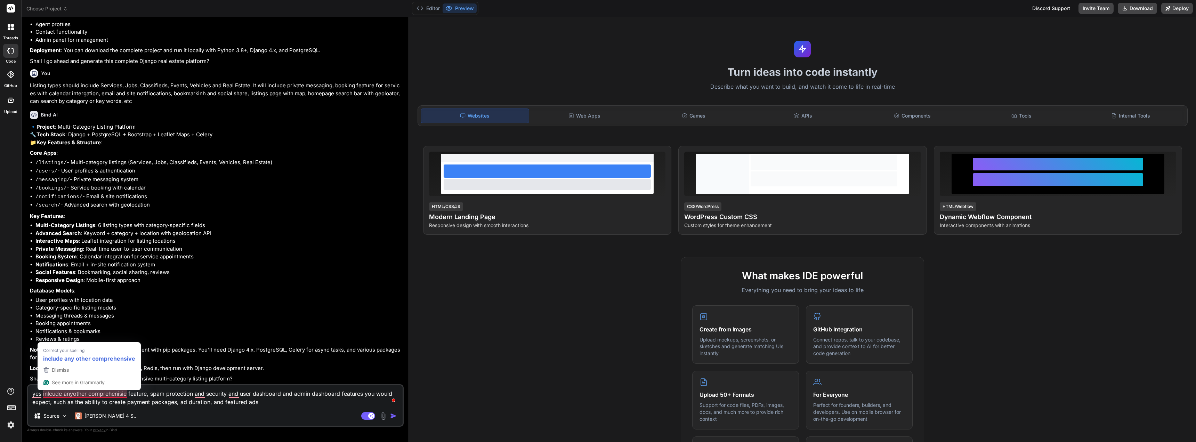
click at [77, 396] on textarea "yes inlcude anyother comprehenisie feature, spam protection and security and us…" at bounding box center [215, 395] width 375 height 21
click at [38, 395] on textarea "yes include any other comprehensive feature, spam protection and security and u…" at bounding box center [215, 395] width 375 height 21
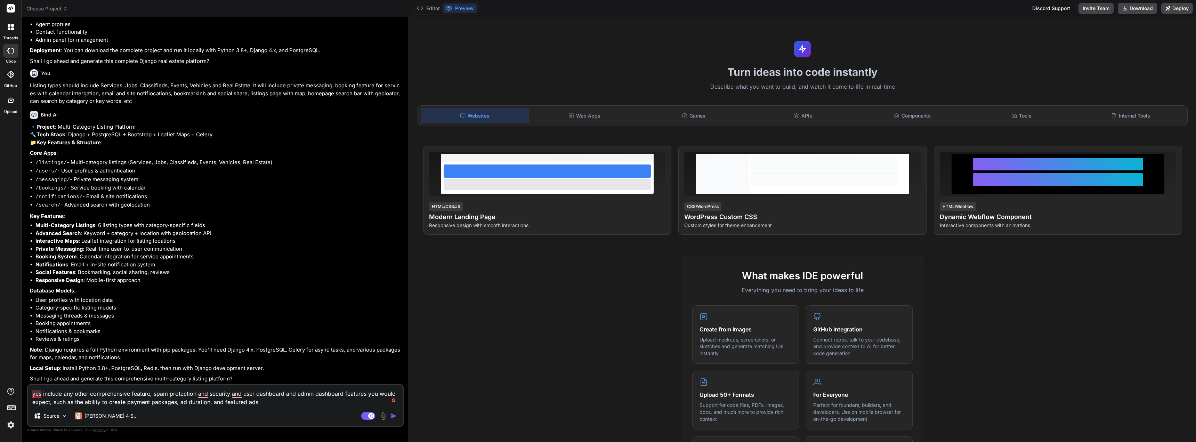
click at [35, 396] on textarea "yes include any other comprehensive feature, spam protection and security and u…" at bounding box center [215, 395] width 375 height 21
click at [202, 396] on textarea "Yes include any other comprehensive feature, spam protection and security and u…" at bounding box center [215, 395] width 375 height 21
click at [228, 393] on textarea "Yes include any other comprehensive feature, spam protection, security and user…" at bounding box center [215, 395] width 375 height 21
click at [243, 354] on p "Note : Django requires a full Python environment with pip packages. You'll need…" at bounding box center [216, 354] width 372 height 16
click at [226, 395] on textarea "Yes include any other comprehensive feature, spam protection, security and user…" at bounding box center [215, 395] width 375 height 21
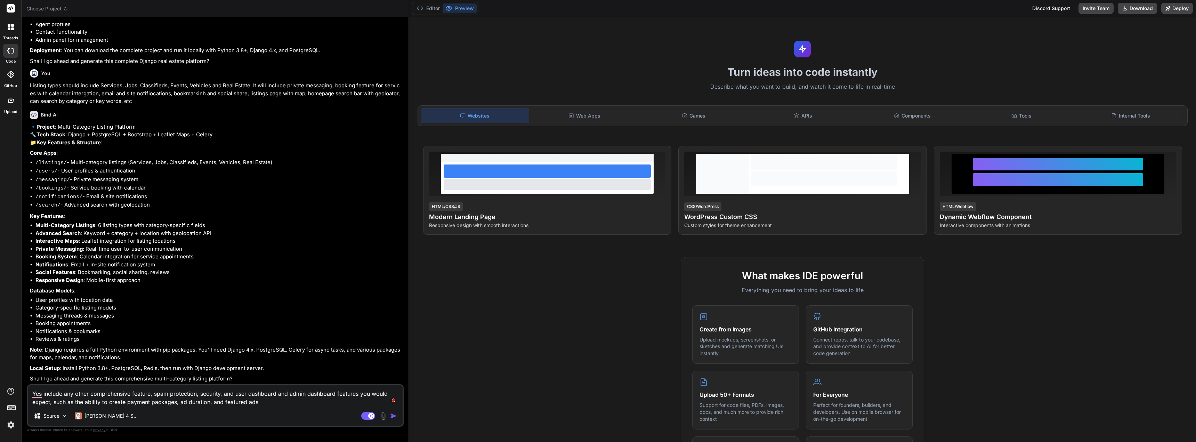
click at [278, 402] on textarea "Yes include any other comprehensive feature, spam protection, security, and use…" at bounding box center [215, 395] width 375 height 21
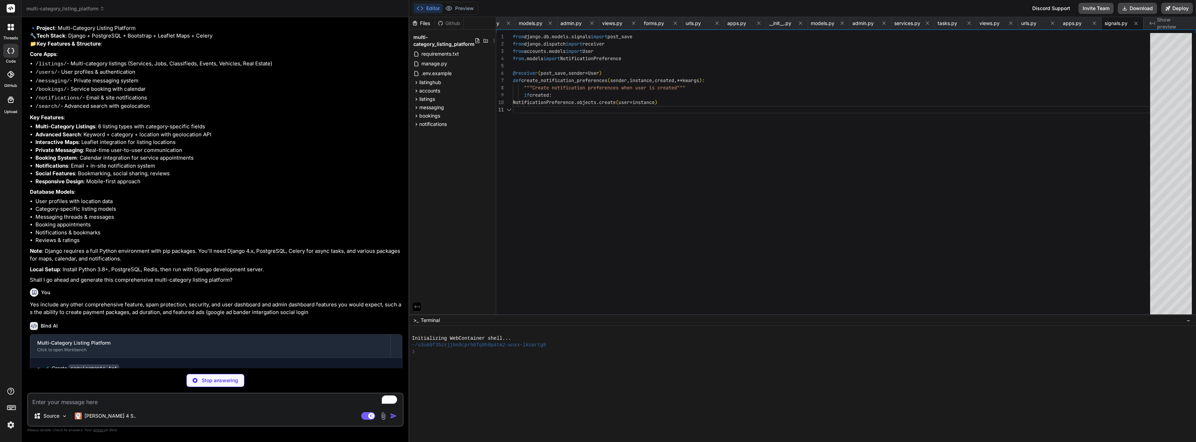
scroll to position [0, 1468]
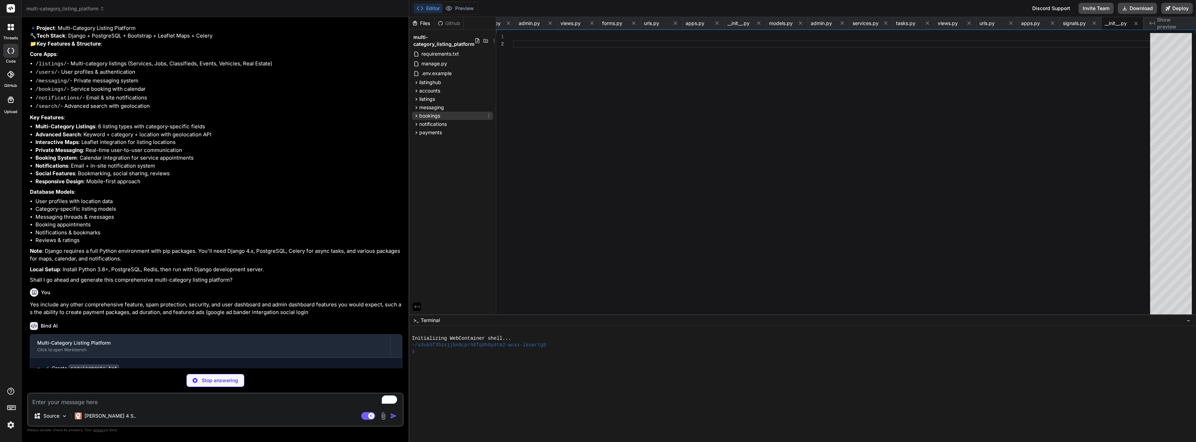
click at [431, 118] on span "bookings" at bounding box center [429, 115] width 21 height 7
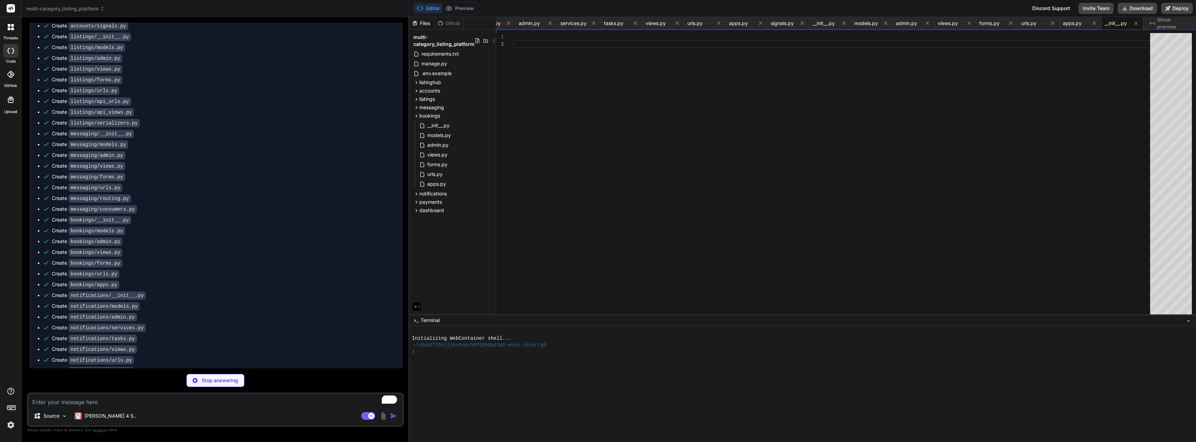
scroll to position [845, 0]
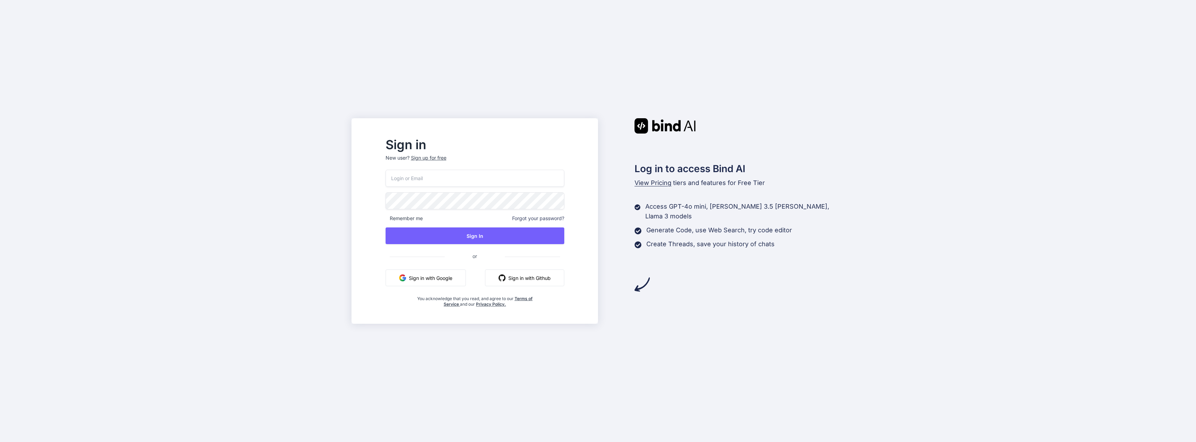
click at [448, 274] on button "Sign in with Google" at bounding box center [426, 278] width 80 height 17
